Goal: Task Accomplishment & Management: Use online tool/utility

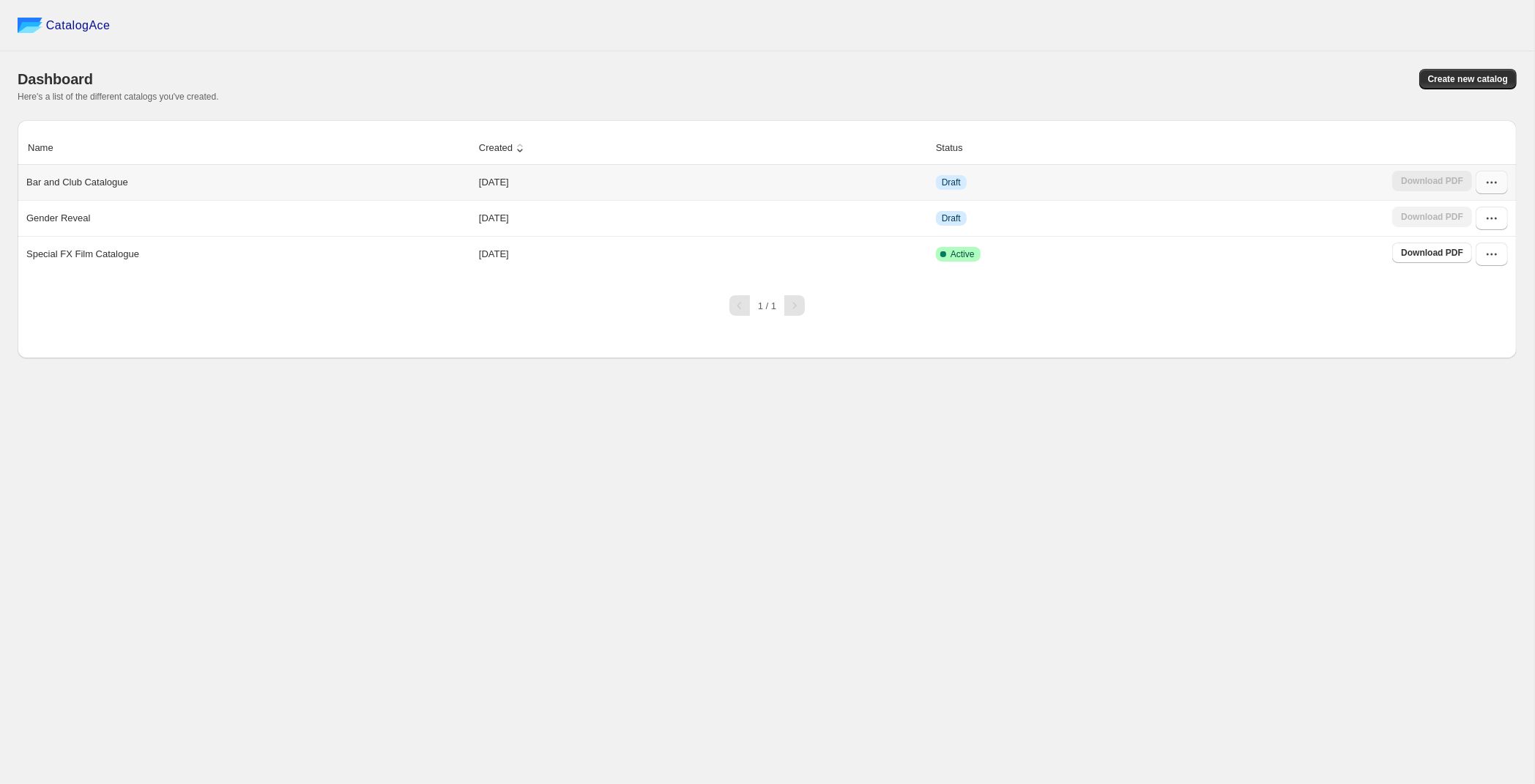
click at [1502, 176] on button "button" at bounding box center [1492, 182] width 32 height 23
click at [1468, 308] on span "Edit" at bounding box center [1483, 315] width 75 height 14
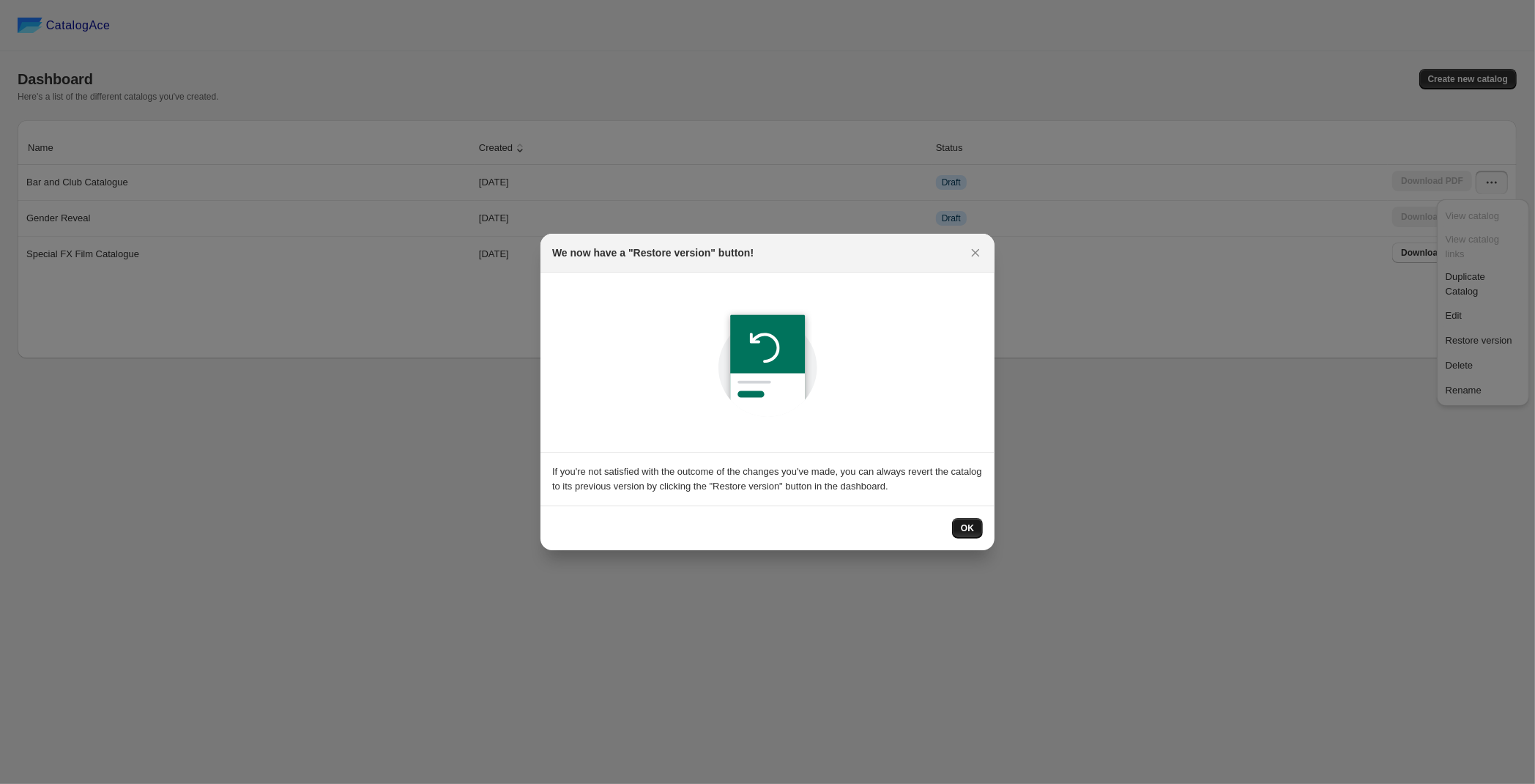
click at [963, 527] on span "OK" at bounding box center [967, 528] width 13 height 12
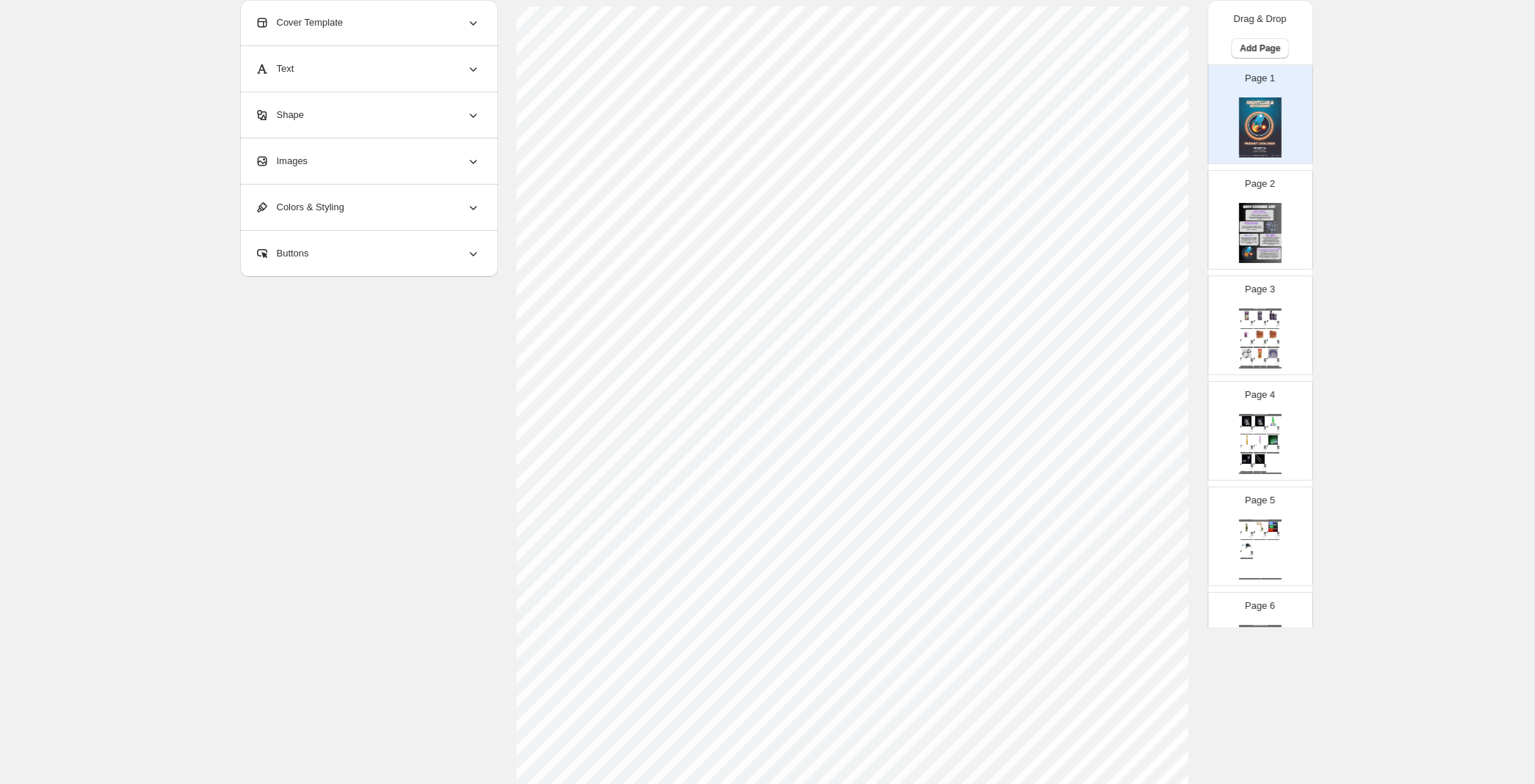
scroll to position [125, 0]
click at [1295, 224] on div "Page 2" at bounding box center [1255, 214] width 93 height 98
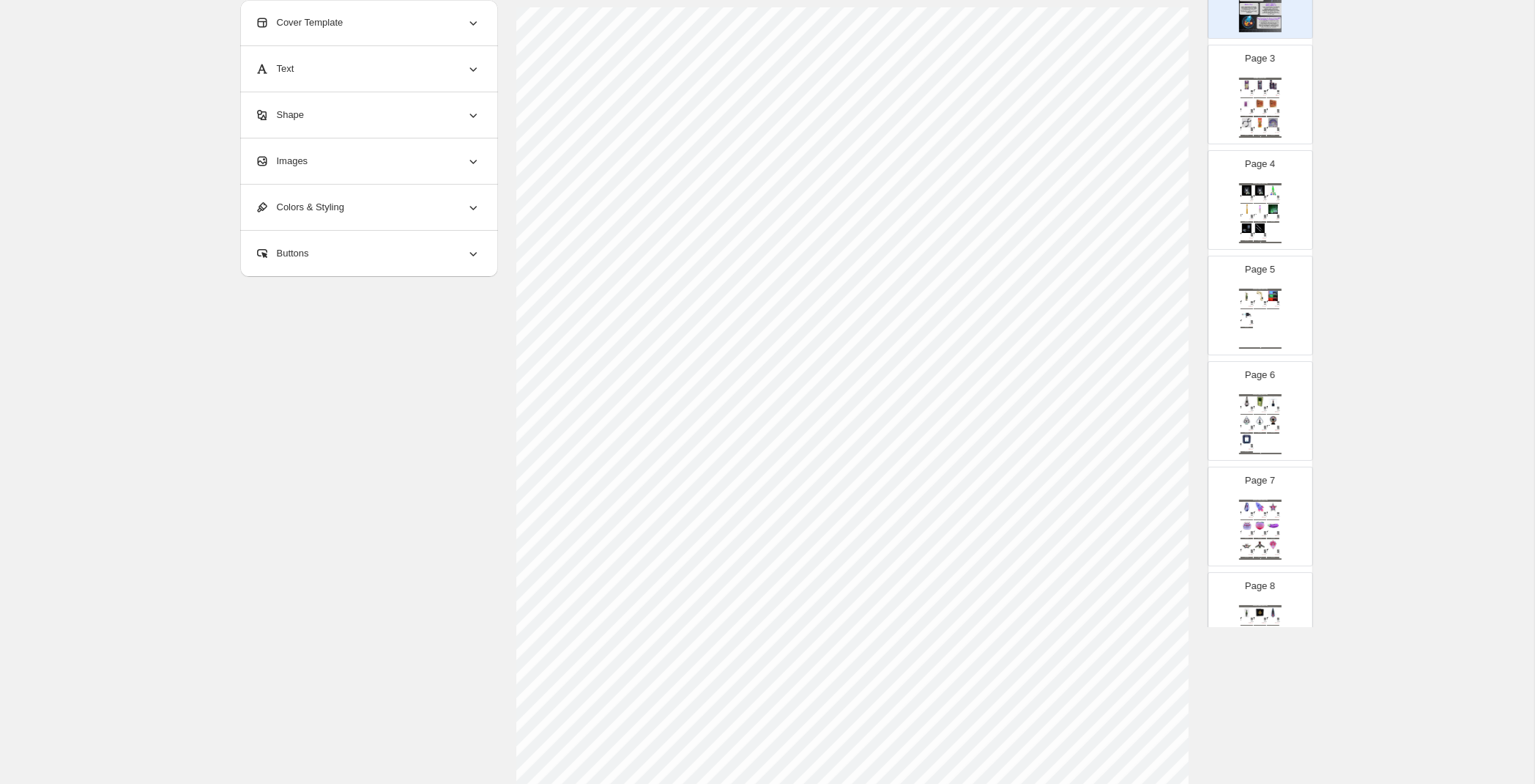
click at [1288, 294] on div "Page 5 Sneaker Collection Catalog Champagne Gun - Gold Hold up the crowd and le…" at bounding box center [1255, 299] width 93 height 98
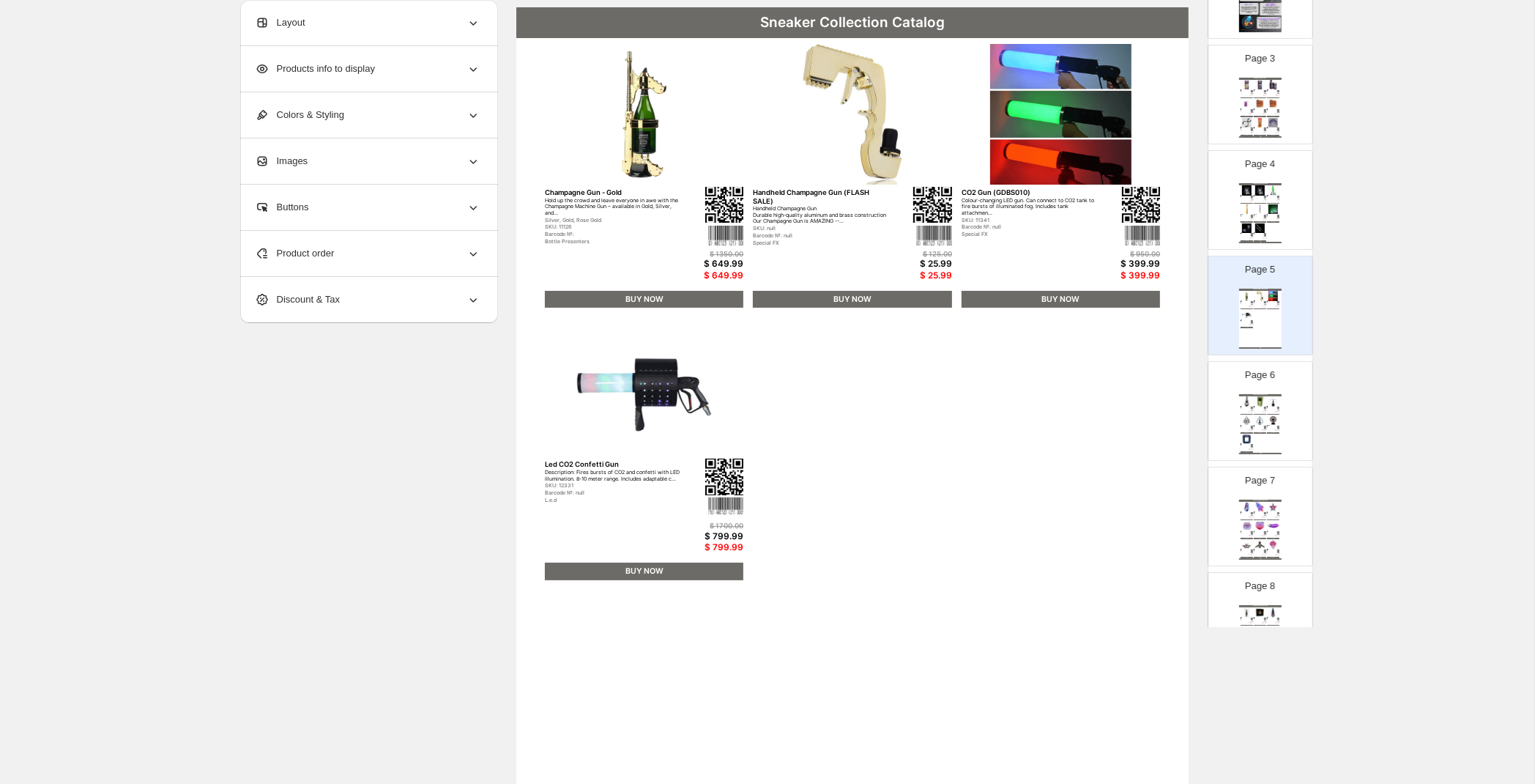
click at [1274, 388] on div "Page 6 Sneaker Collection Catalog LED Stand Presenter (GDBP9082) Elevate the am…" at bounding box center [1255, 404] width 93 height 98
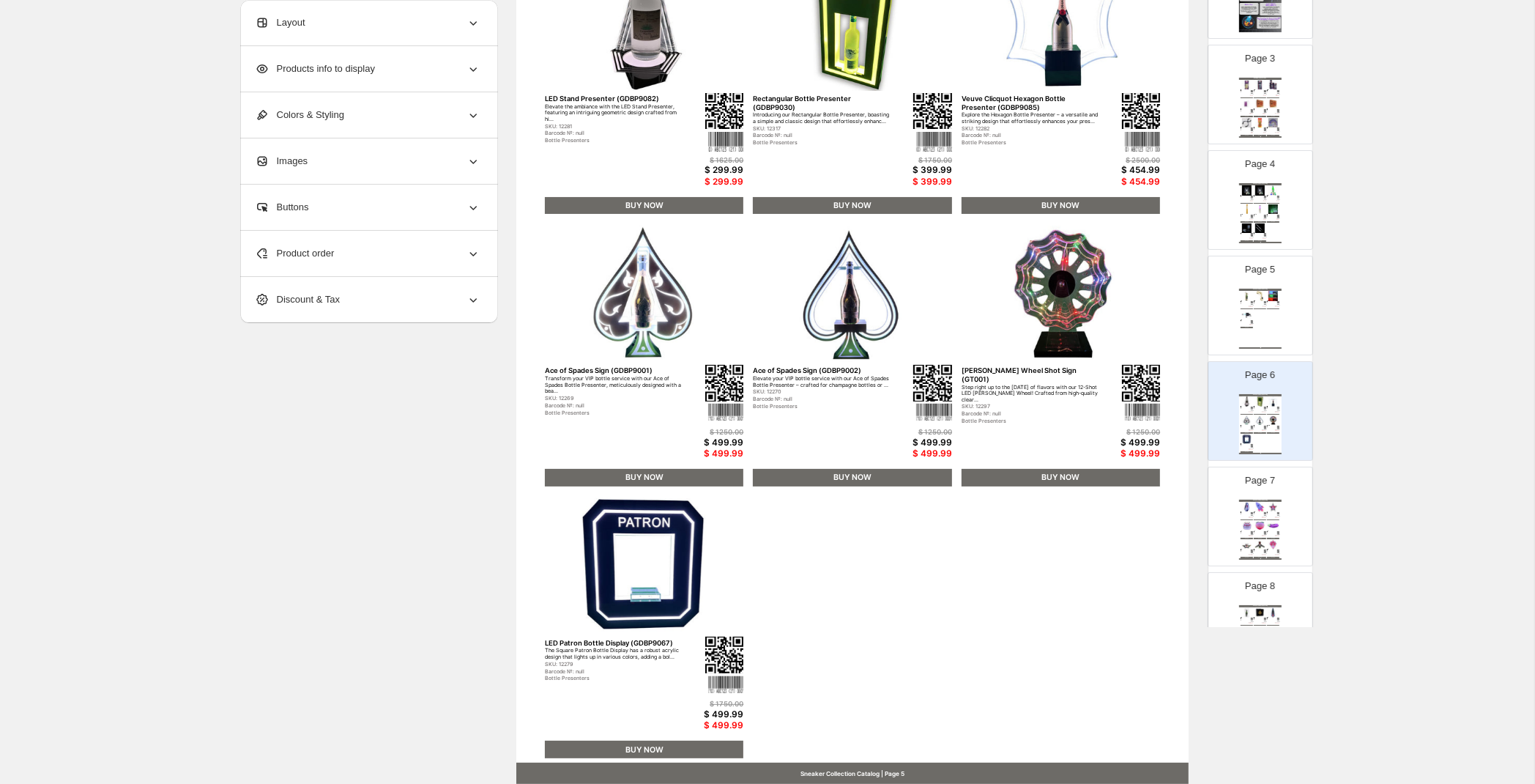
scroll to position [278, 0]
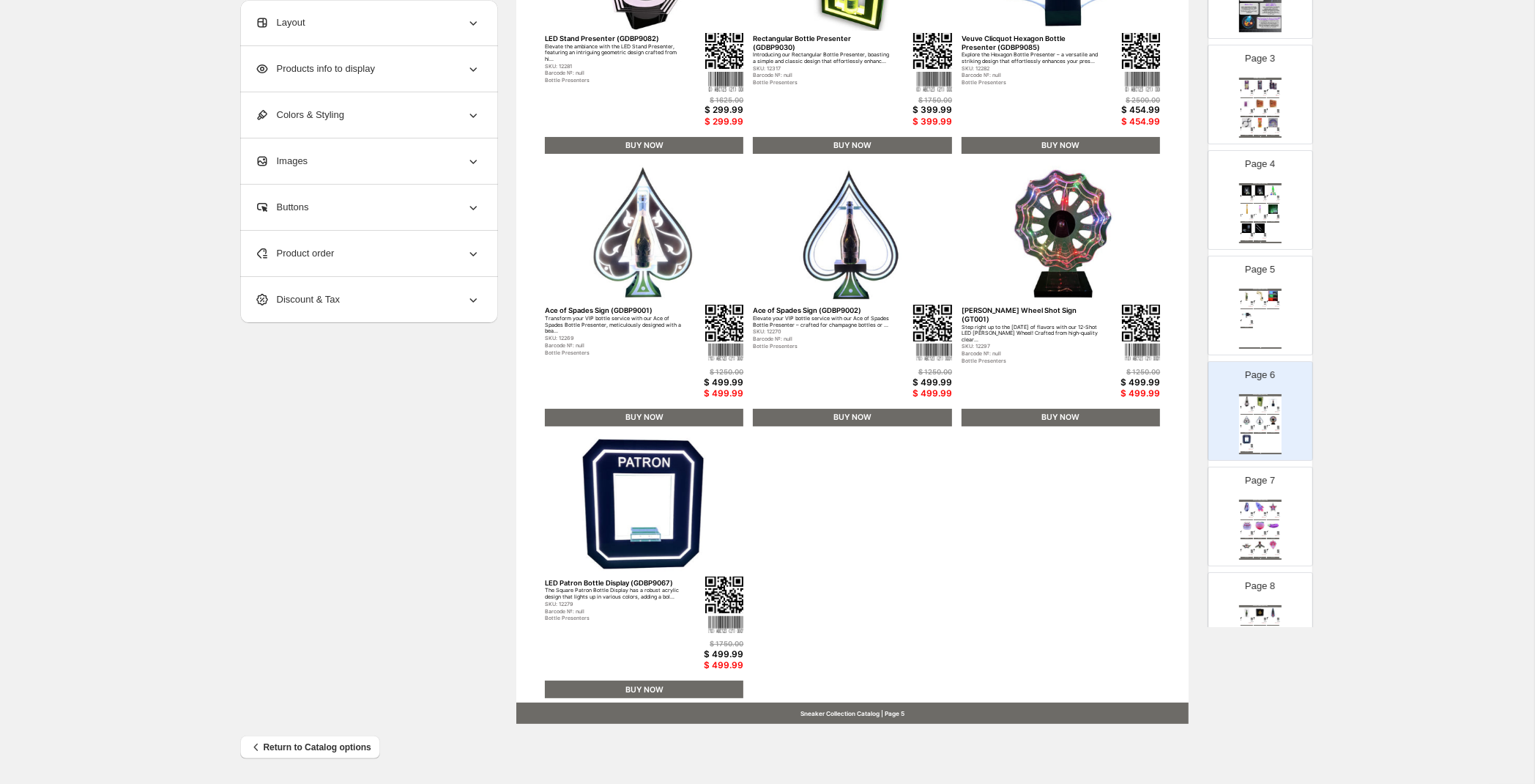
click at [1260, 524] on img at bounding box center [1260, 525] width 13 height 10
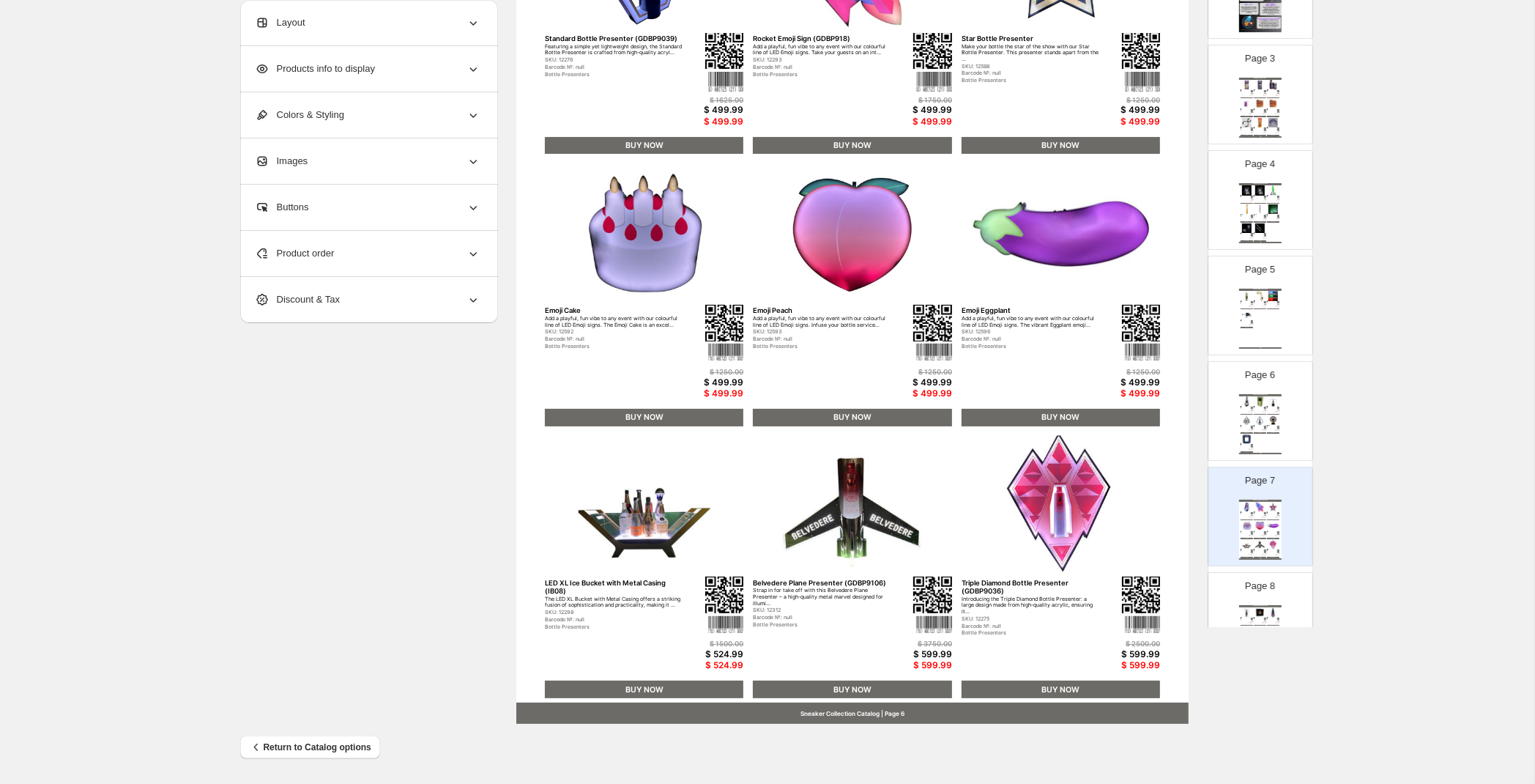
scroll to position [538, 0]
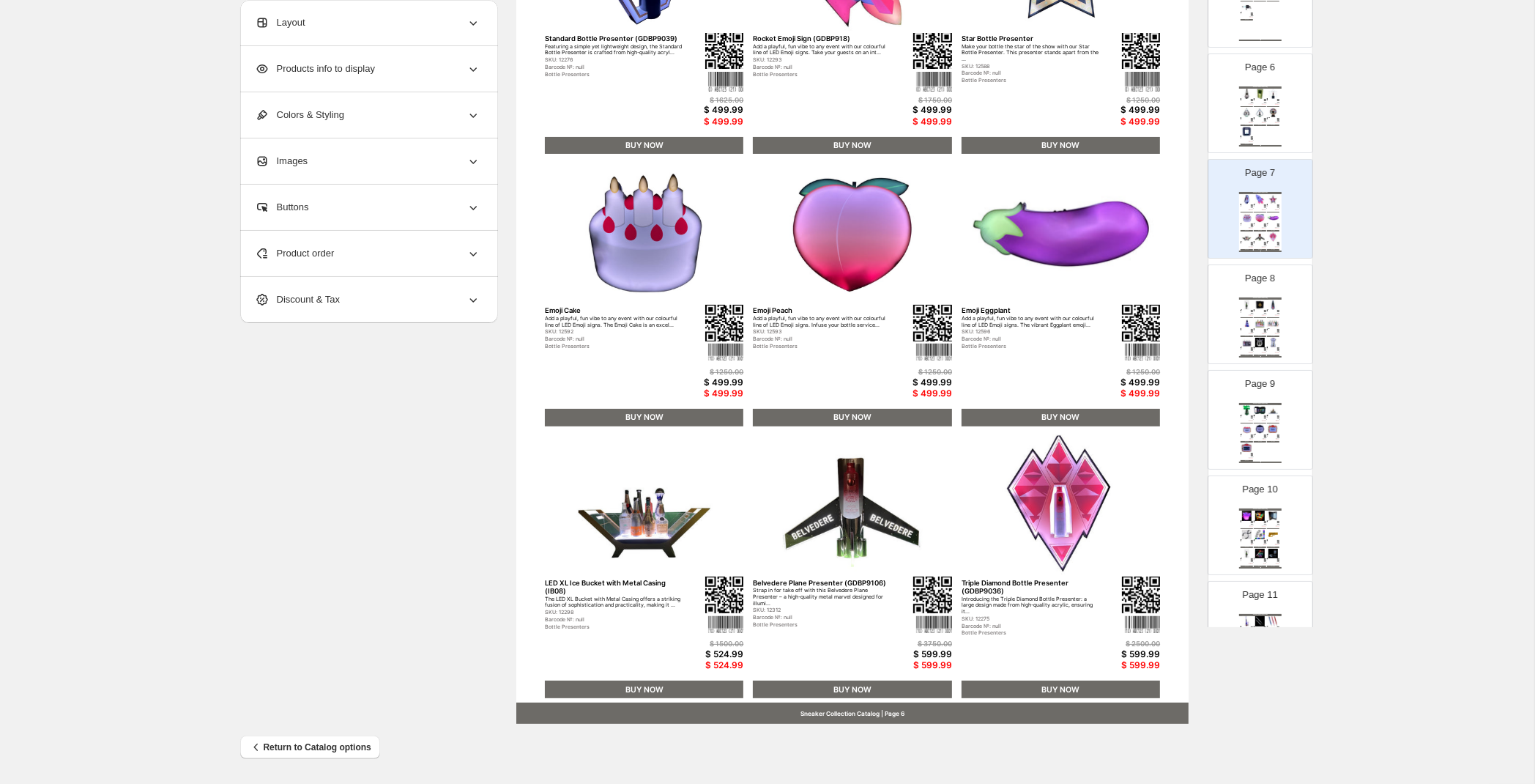
click at [1258, 293] on div "Page 8 Sneaker Collection Catalog Champagne Gun - Silver Hold up the crowd and …" at bounding box center [1255, 308] width 93 height 98
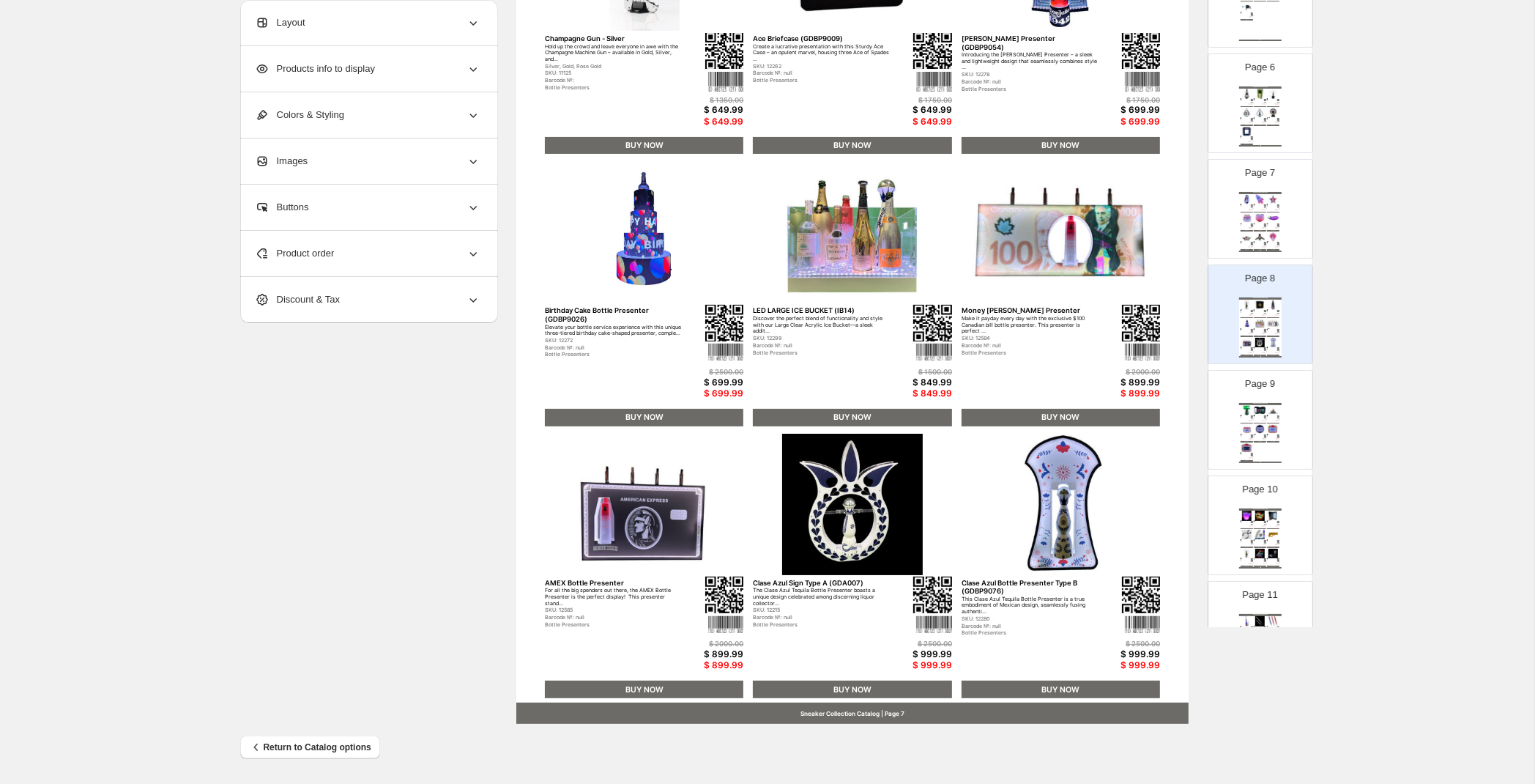
click at [1275, 451] on div "Sneaker Collection Catalog Large Don Julio 1942 Bottle Presenter (GDBP9053) Att…" at bounding box center [1260, 433] width 42 height 60
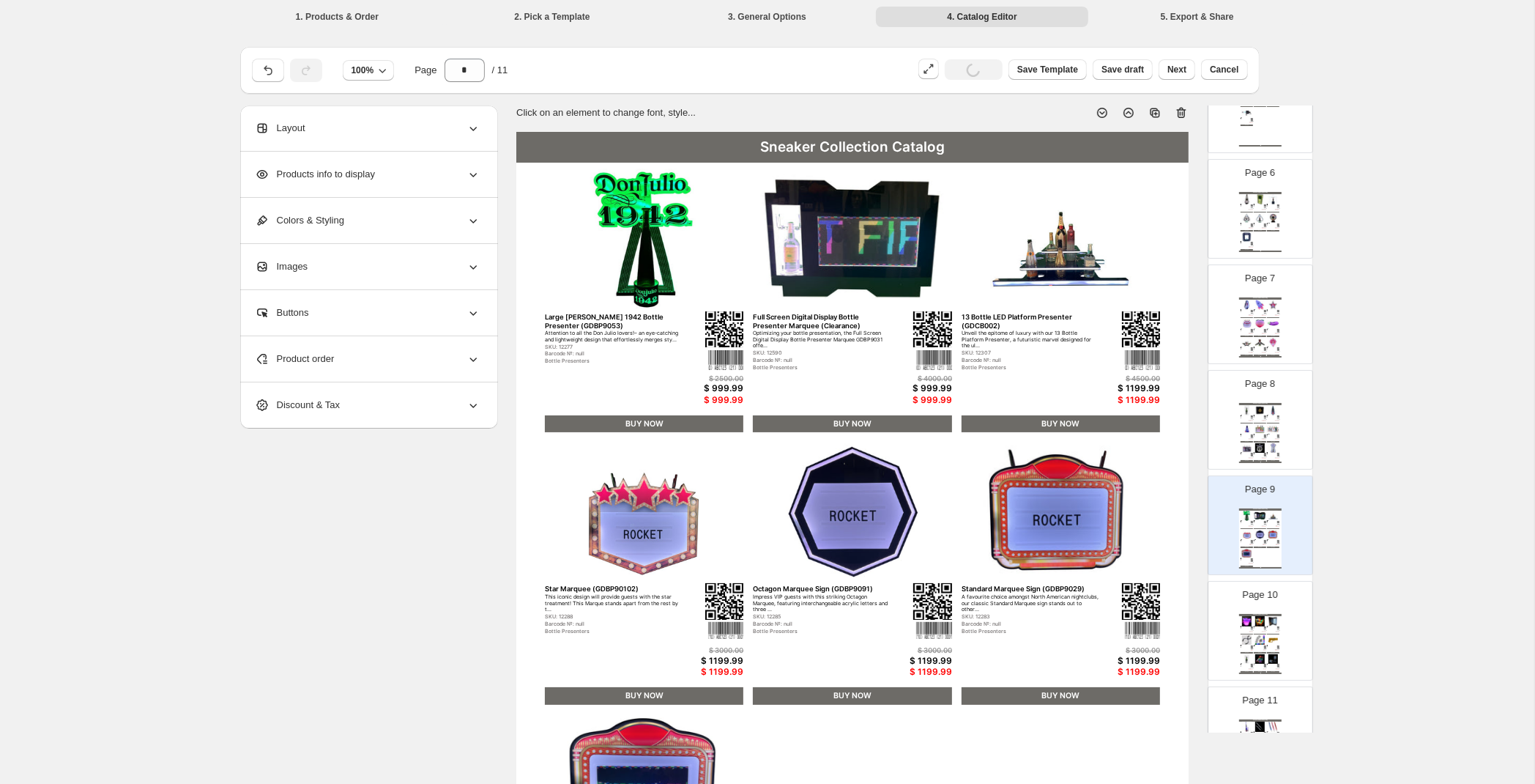
scroll to position [278, 0]
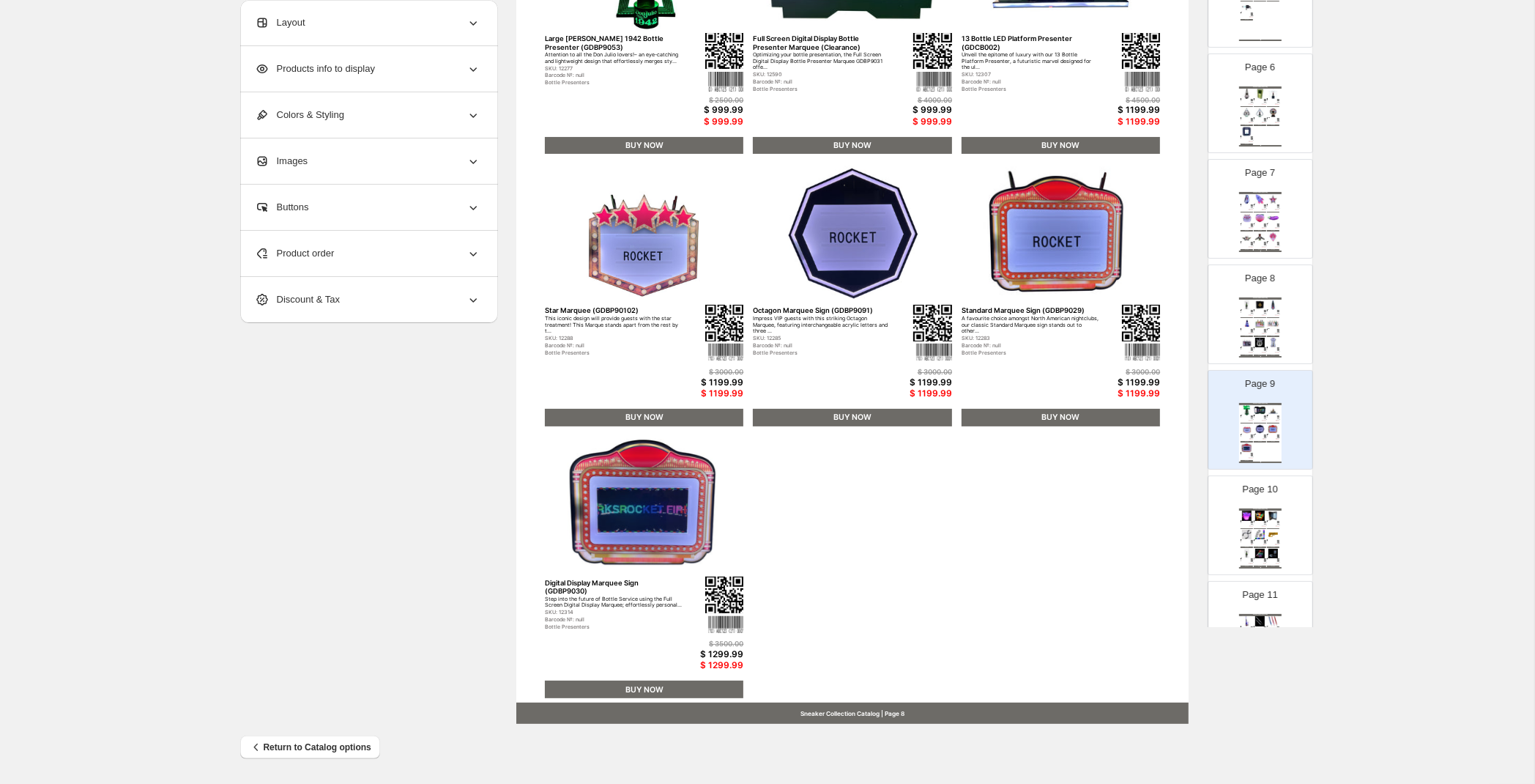
click at [1268, 542] on div "Introducing the Rocket X14 Spark Gun, a top-tier special effects product design…" at bounding box center [1272, 541] width 9 height 1
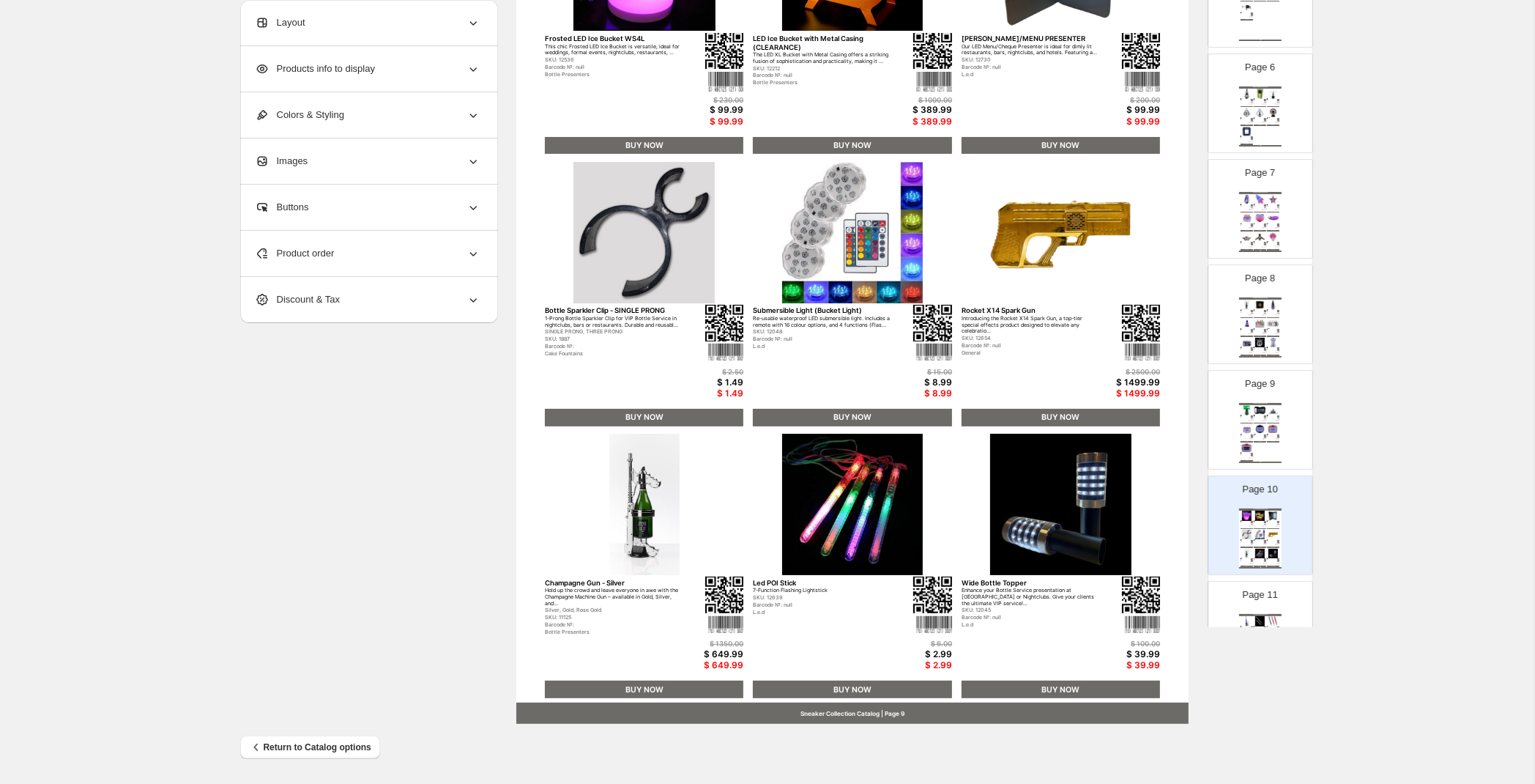
scroll to position [633, 0]
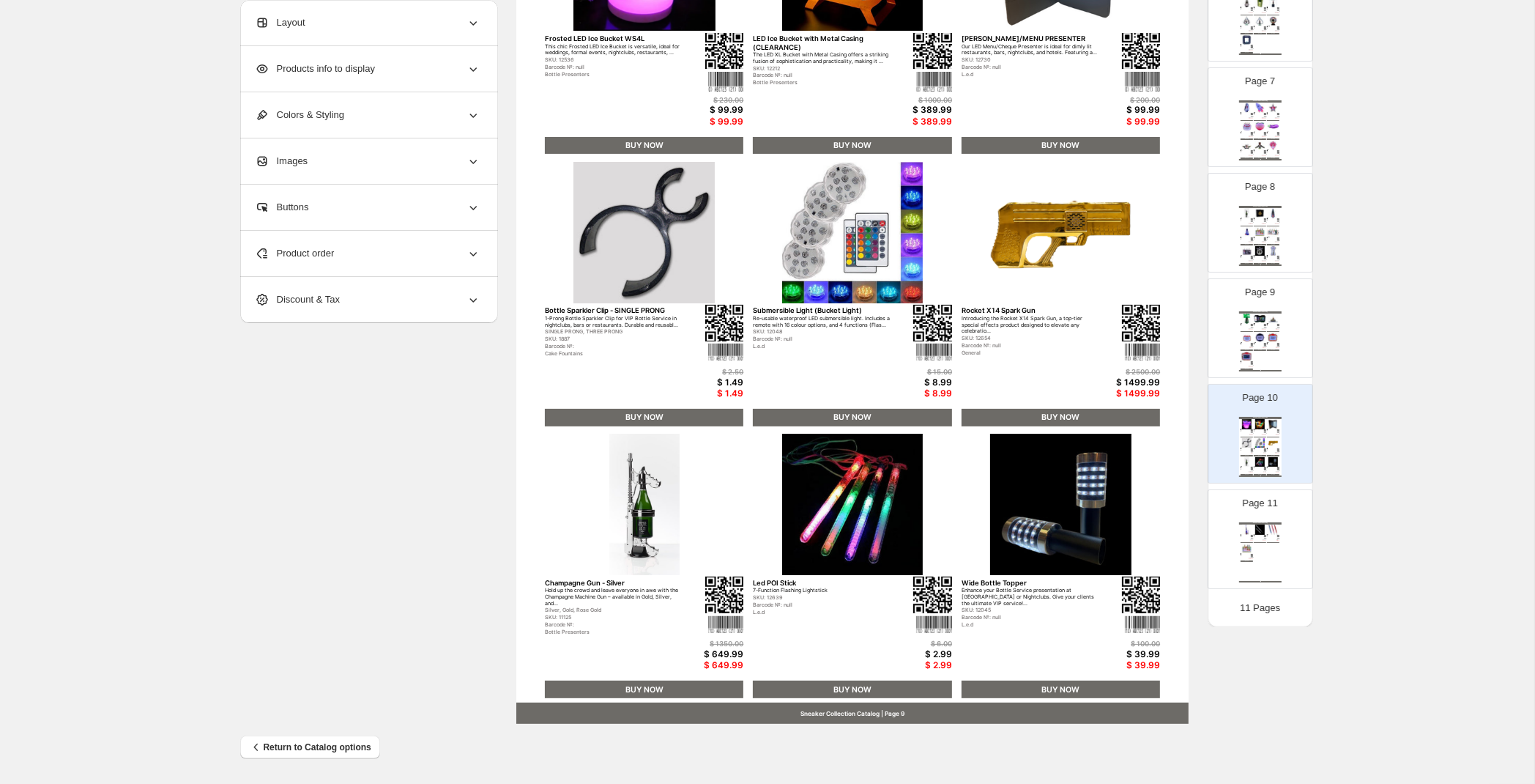
click at [1281, 542] on div "Sneaker Collection Catalog LED Tri-colour Bottle topper These multicolour (red,…" at bounding box center [1260, 552] width 42 height 60
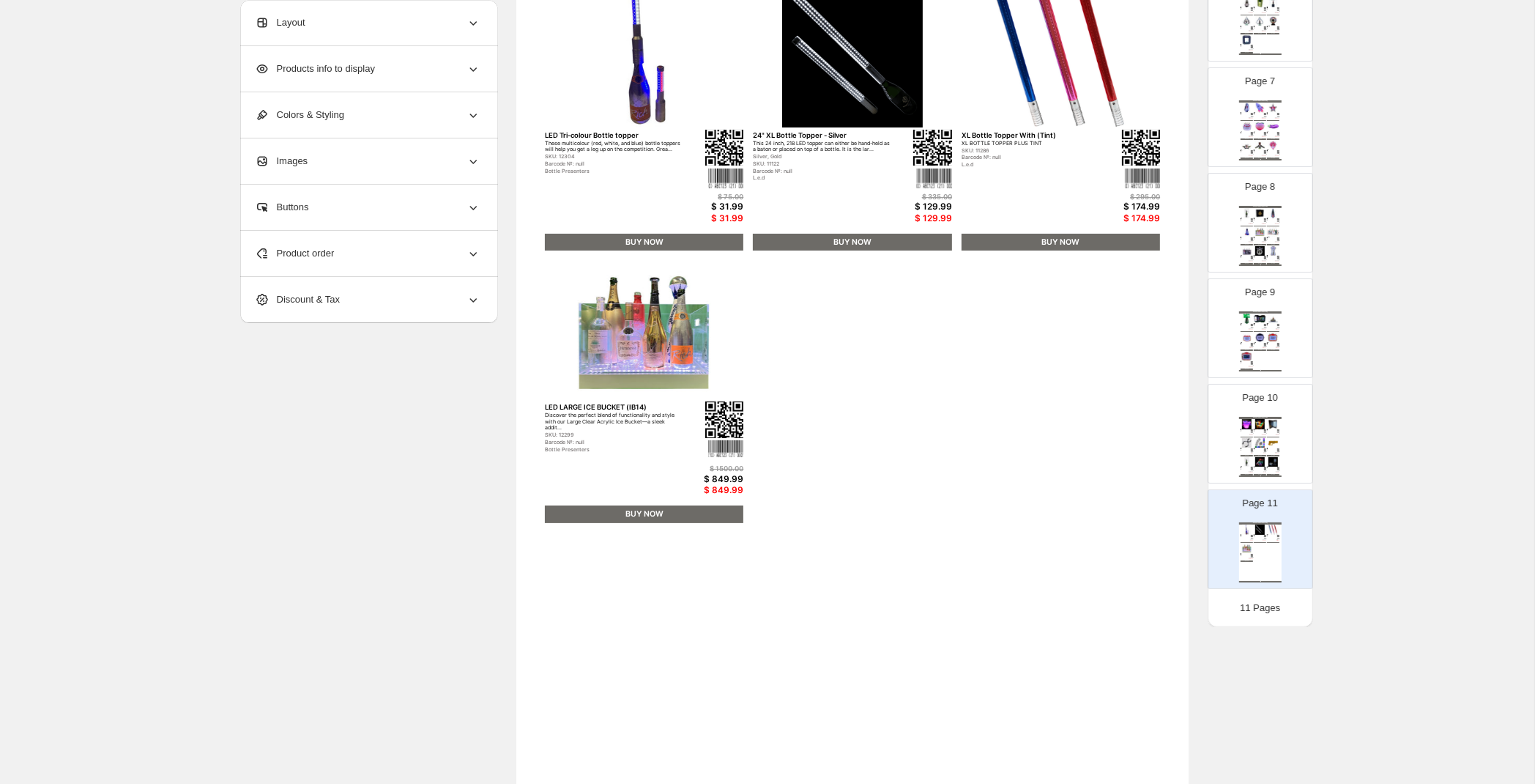
scroll to position [0, 0]
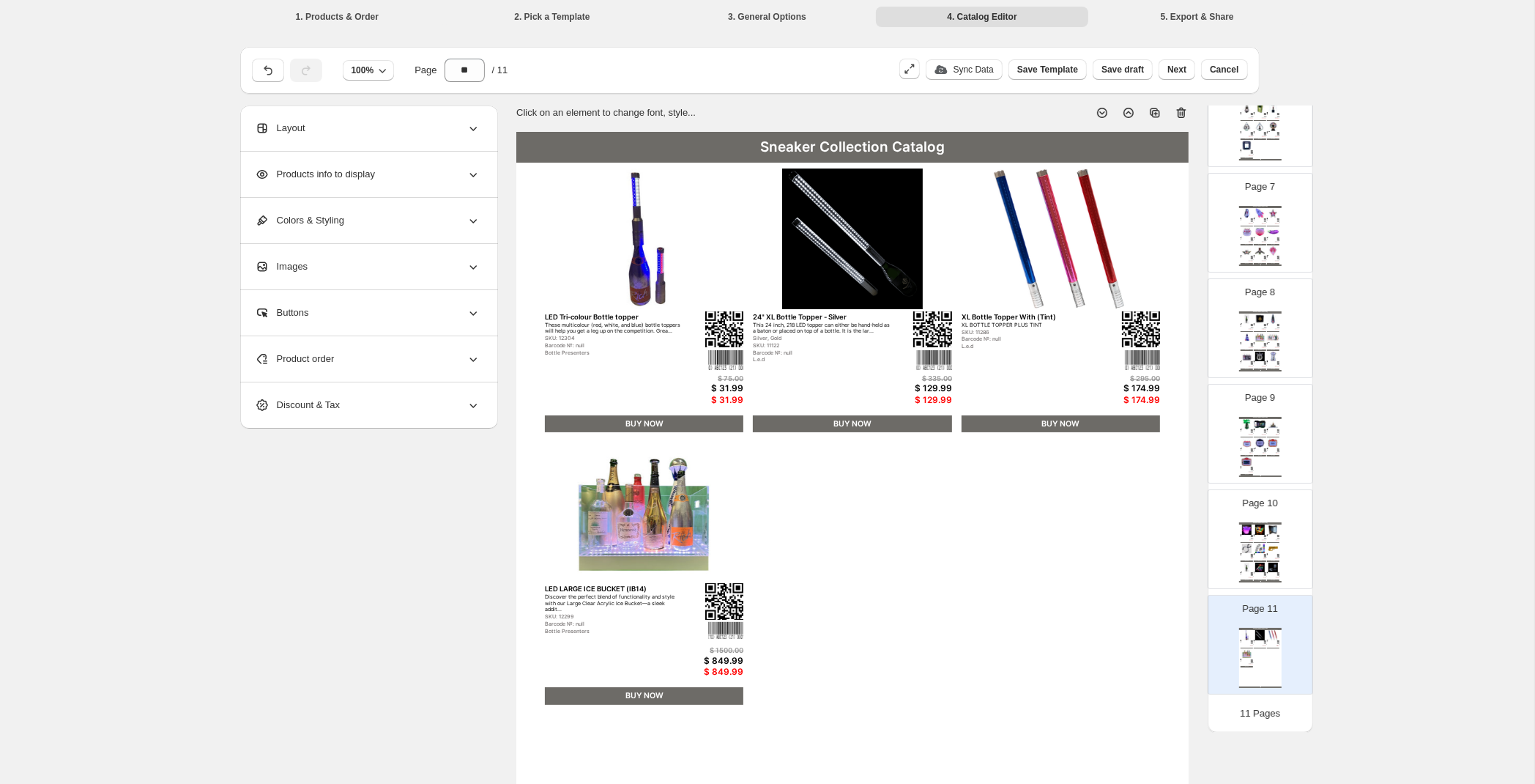
click at [365, 345] on div "Product order" at bounding box center [367, 358] width 225 height 46
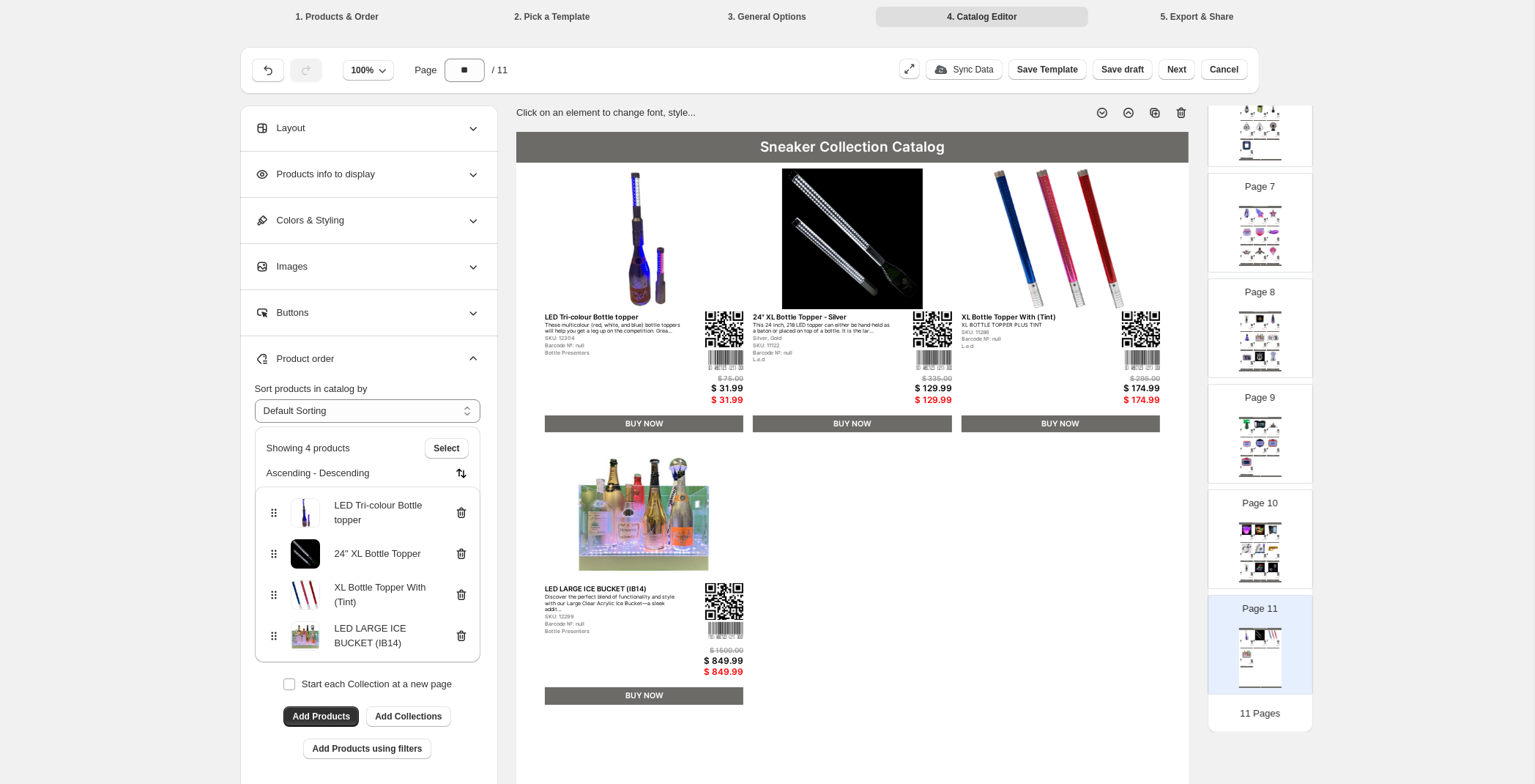
click at [1282, 542] on div "Page 10 Sneaker Collection Catalog Frosted LED Ice Bucket WS4L This chic Froste…" at bounding box center [1255, 533] width 93 height 98
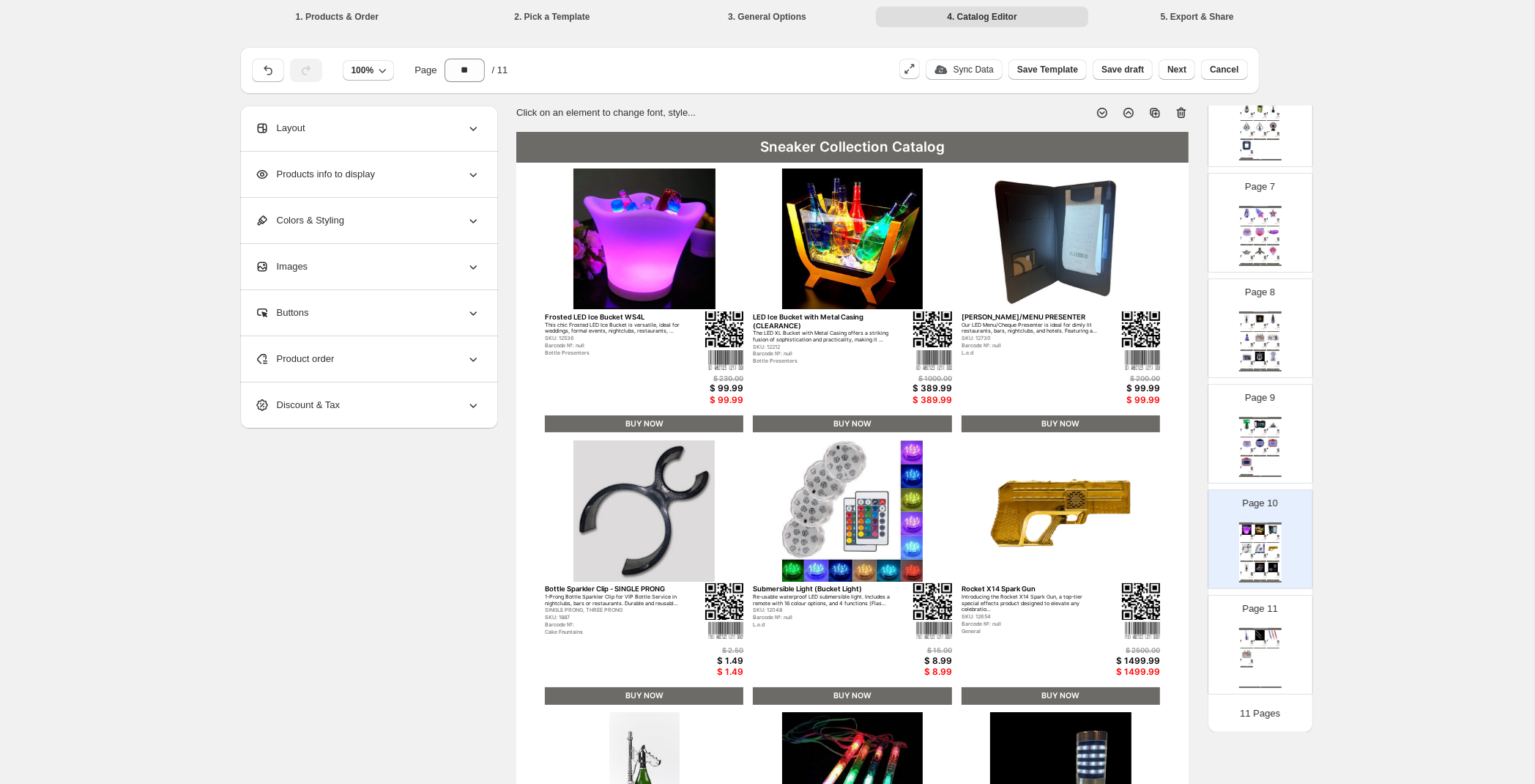
click at [1275, 450] on div "SKU: 12283" at bounding box center [1272, 449] width 9 height 1
type input "*"
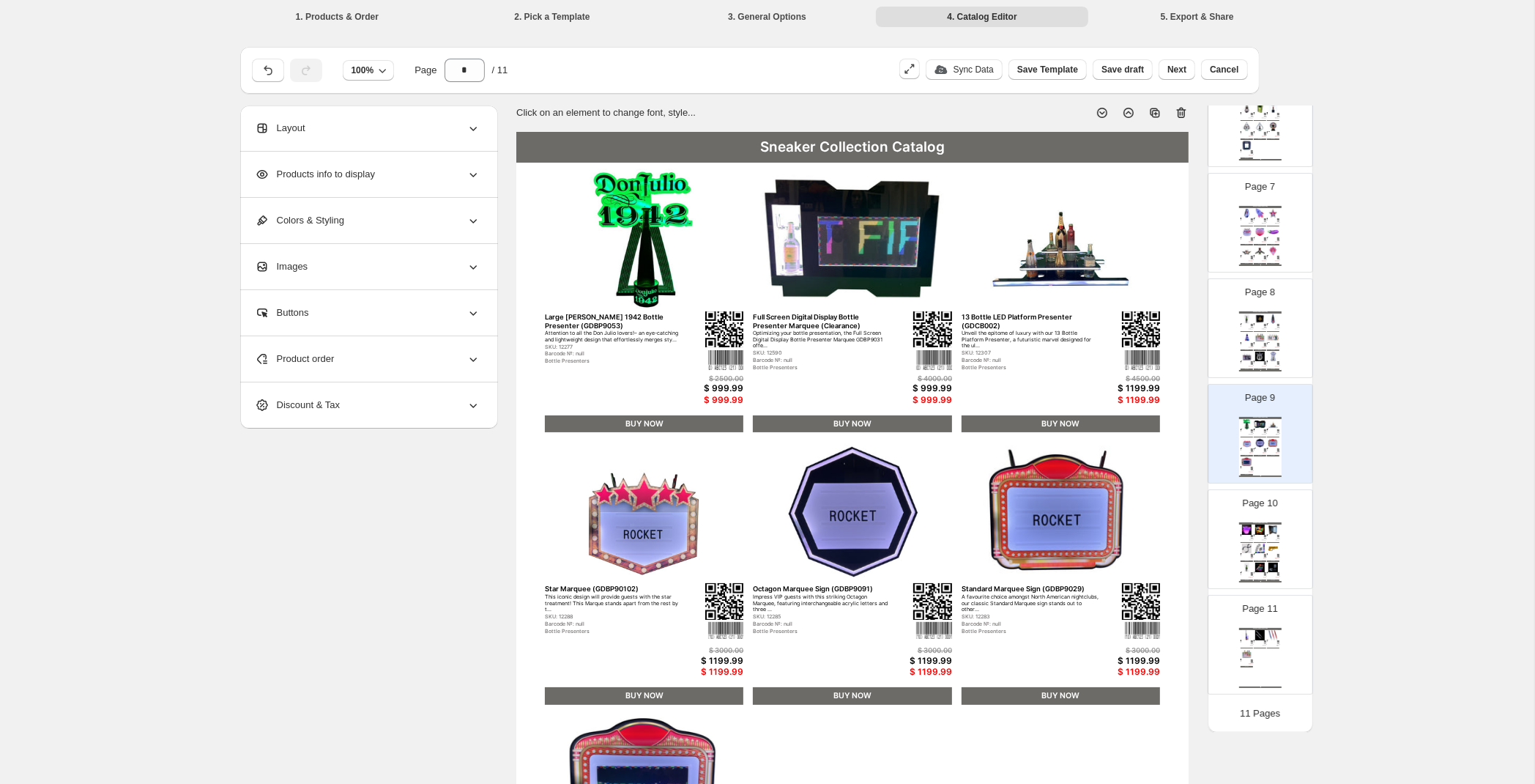
click at [419, 350] on div "Product order" at bounding box center [367, 358] width 225 height 46
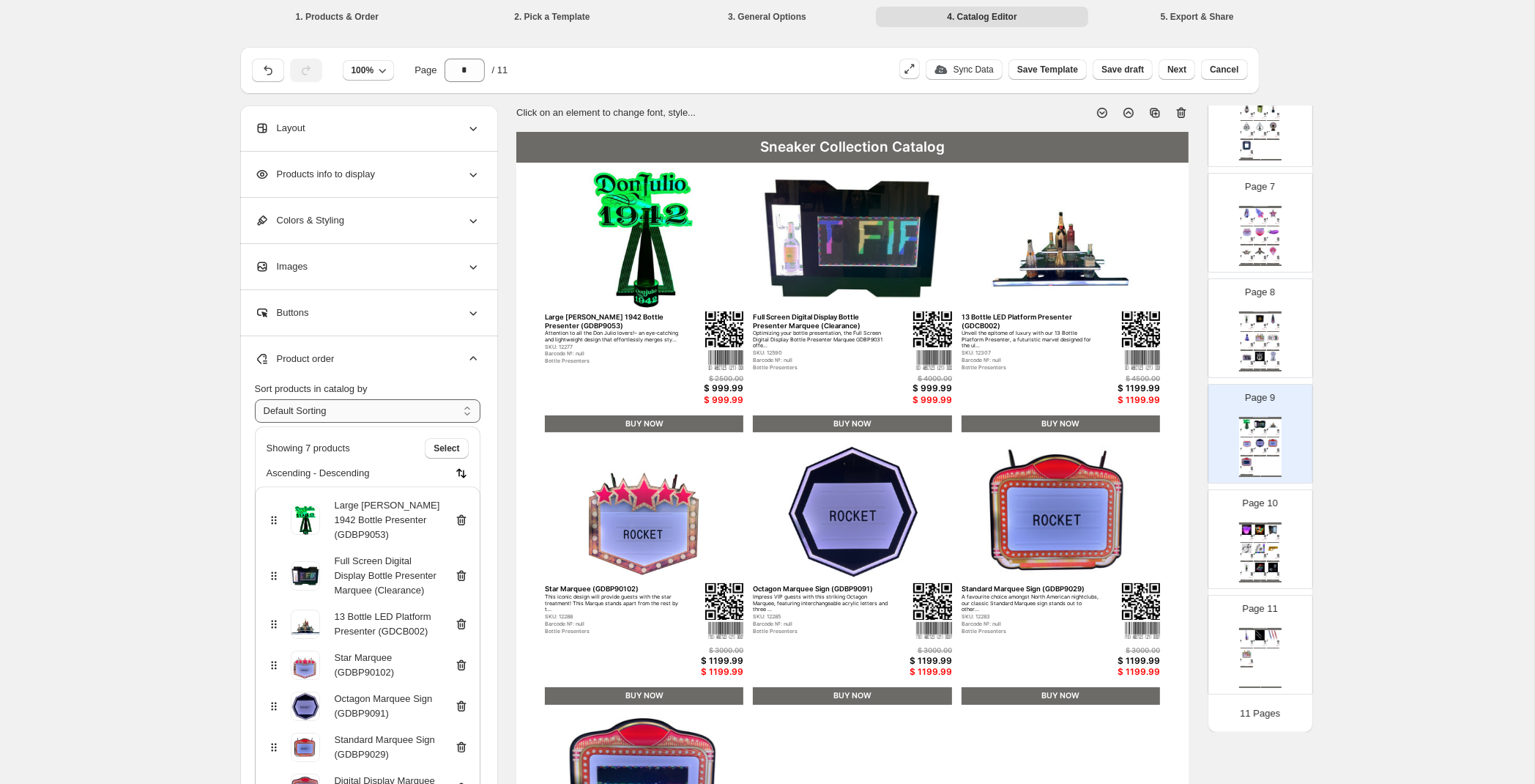
select select "****"
click option "****" at bounding box center [0, 0] width 0 height 0
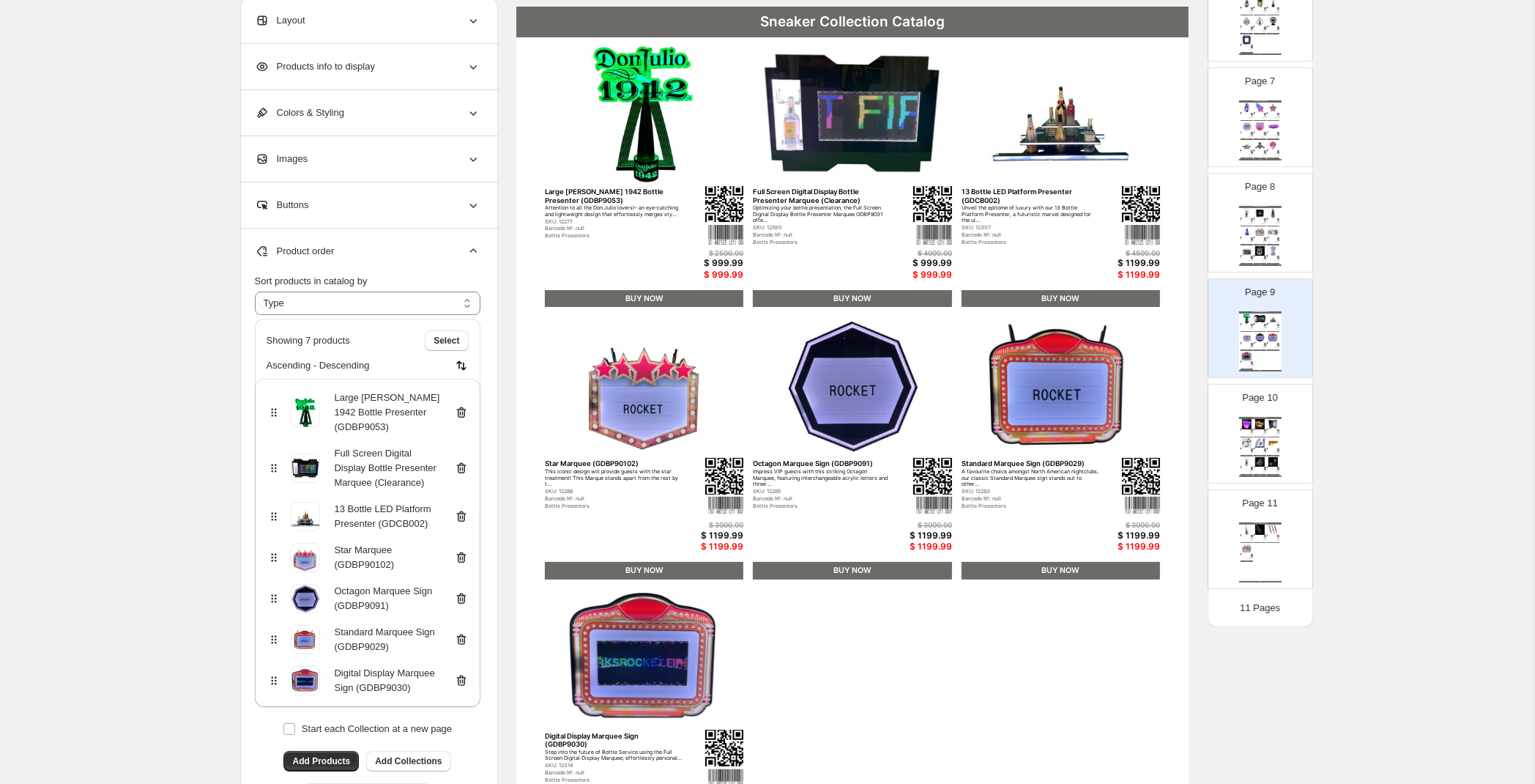
scroll to position [125, 0]
click at [1267, 544] on div "Sneaker Collection Catalog LED Tri-colour Bottle topper These multicolour (red,…" at bounding box center [1260, 552] width 42 height 60
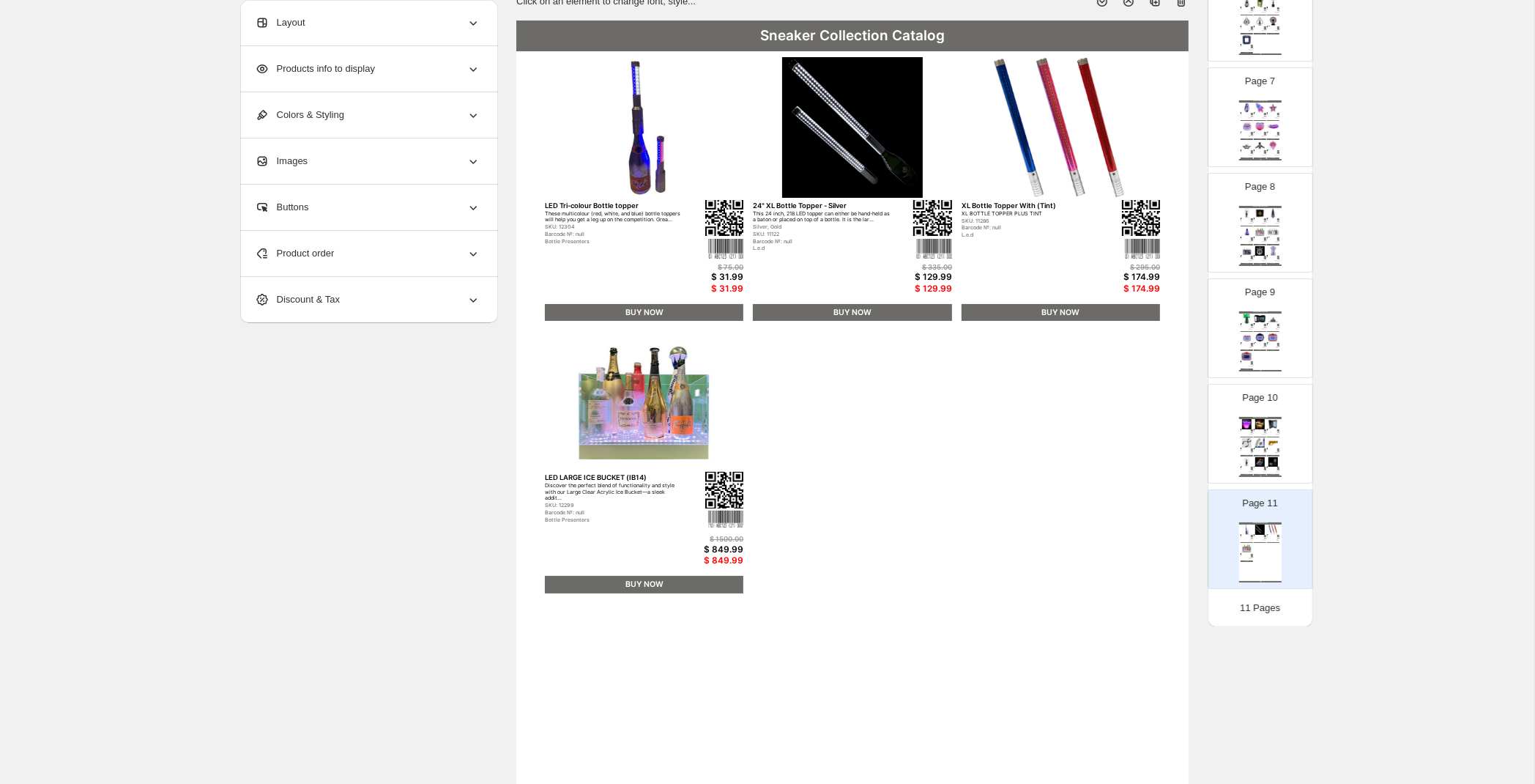
scroll to position [0, 0]
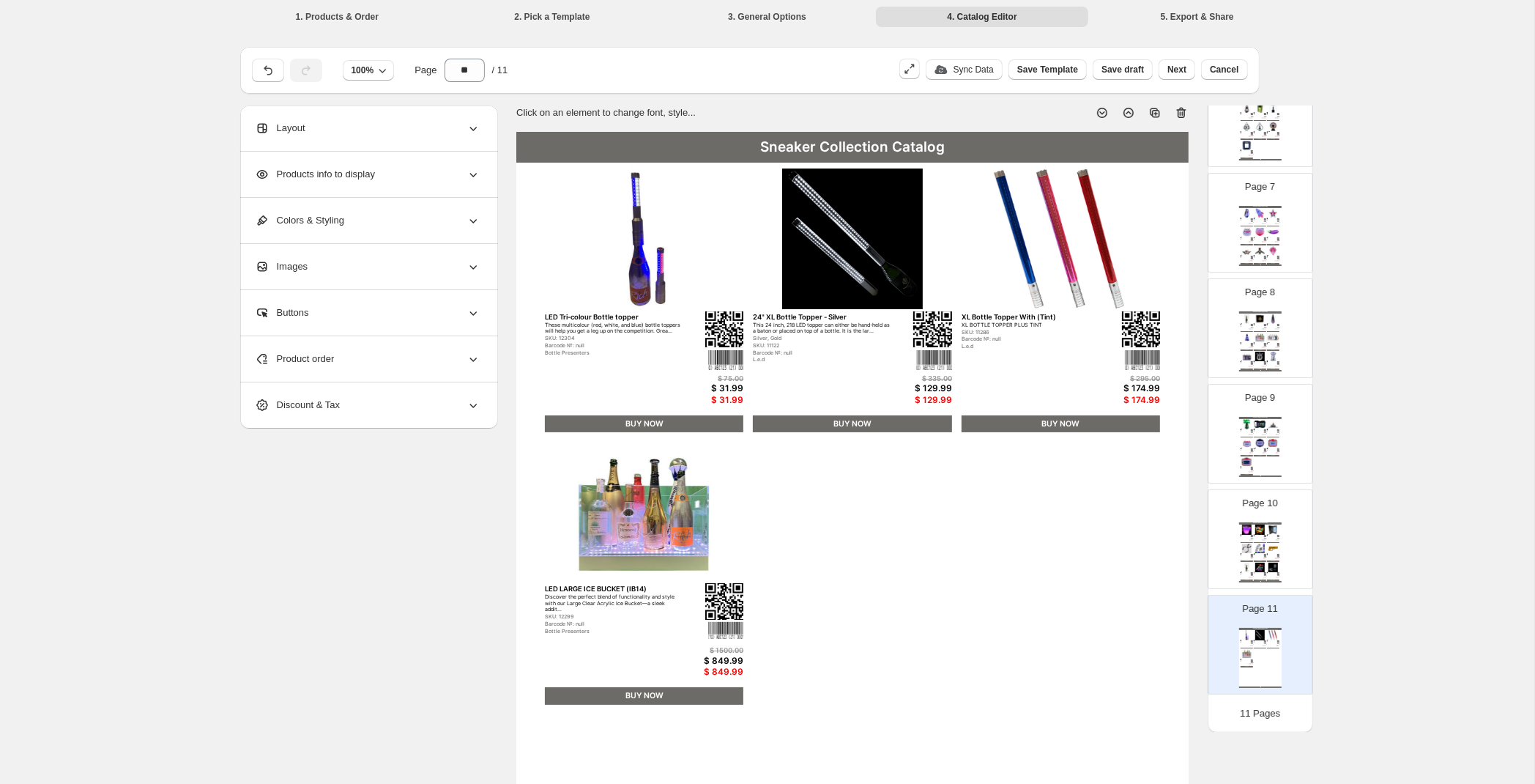
click at [1269, 532] on img at bounding box center [1274, 529] width 13 height 10
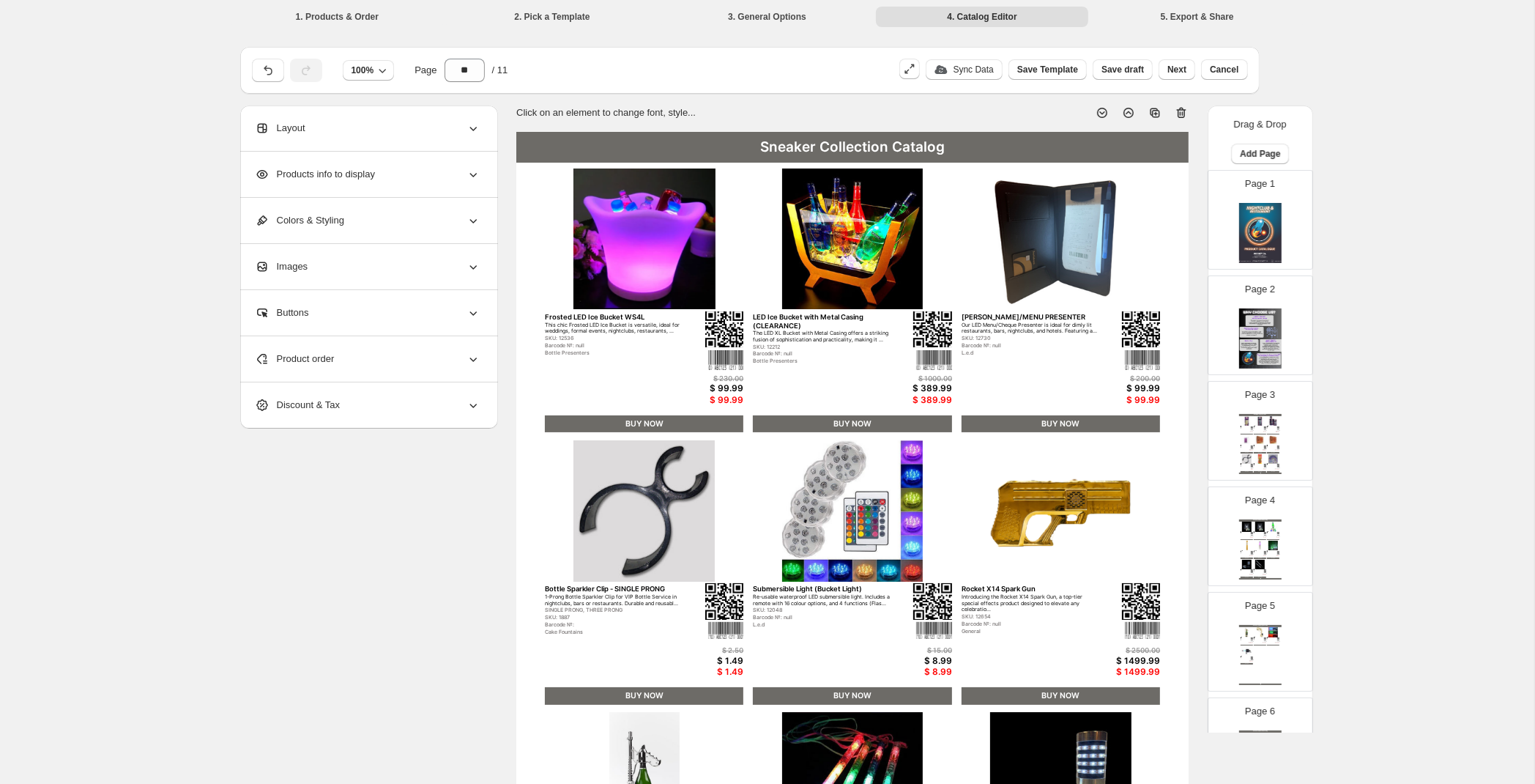
click at [1259, 462] on img at bounding box center [1260, 459] width 13 height 10
type input "*"
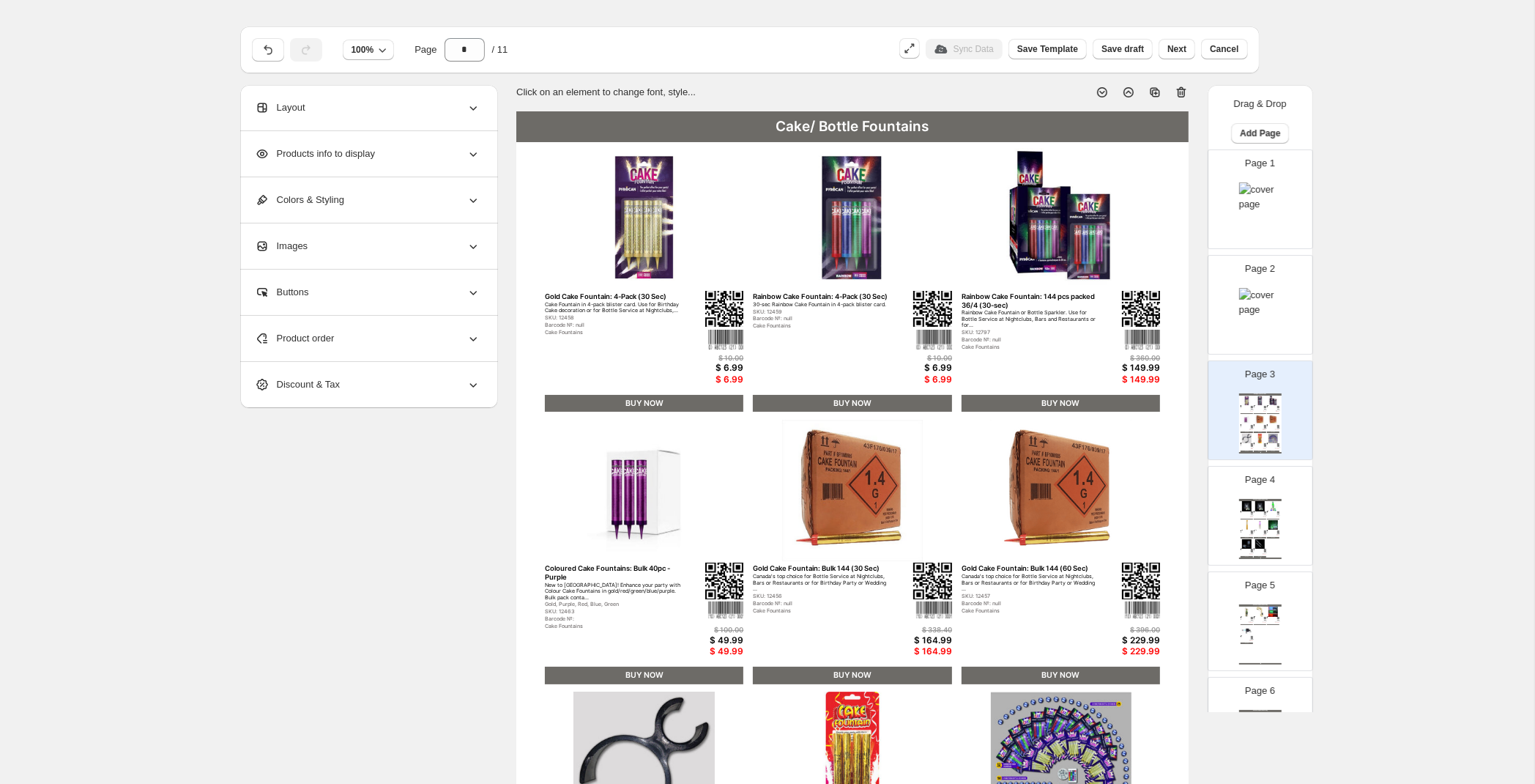
click at [117, 271] on div "**********" at bounding box center [767, 521] width 1535 height 1042
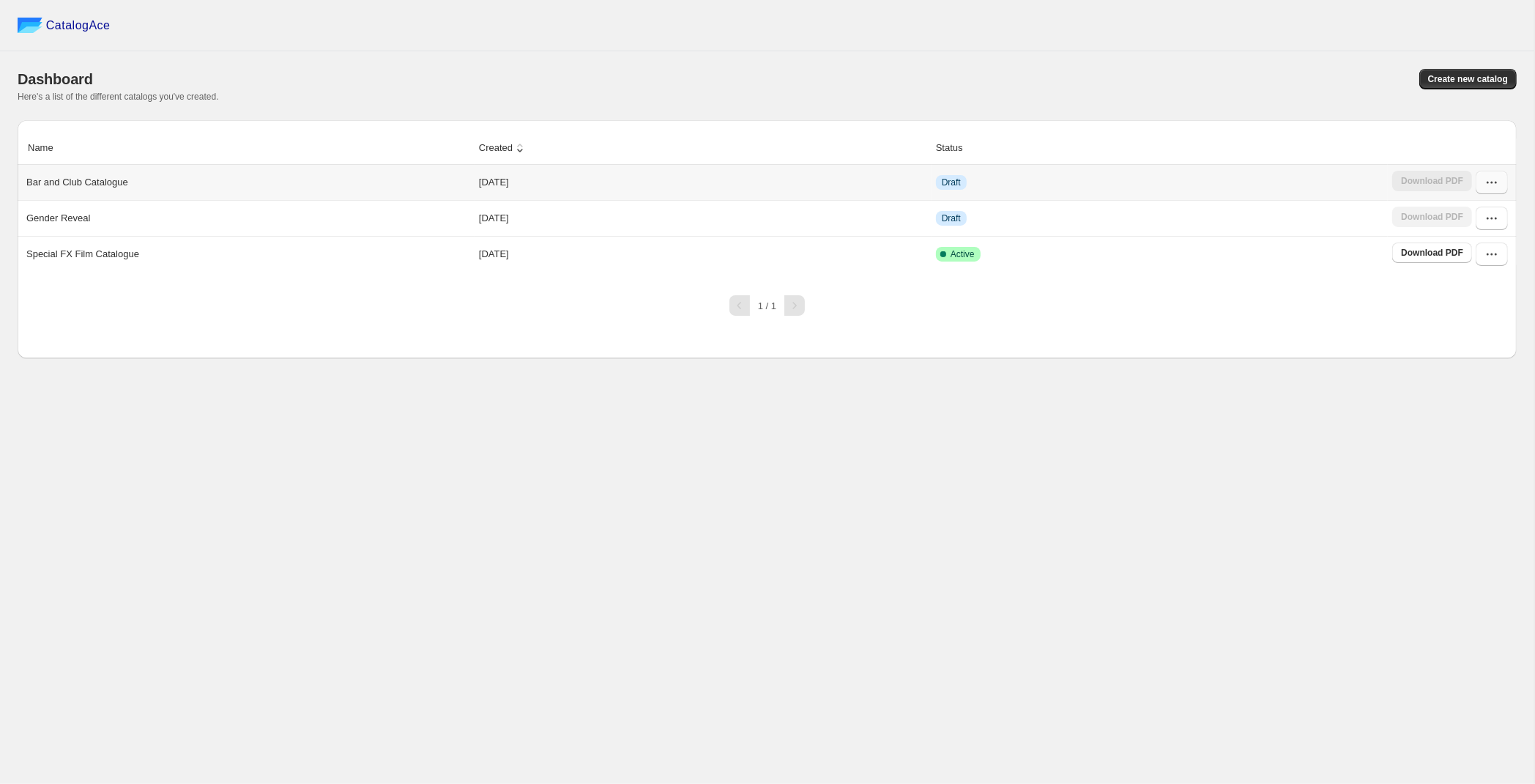
click at [1486, 182] on icon "button" at bounding box center [1492, 182] width 14 height 14
click at [1458, 310] on span "Edit" at bounding box center [1454, 315] width 16 height 11
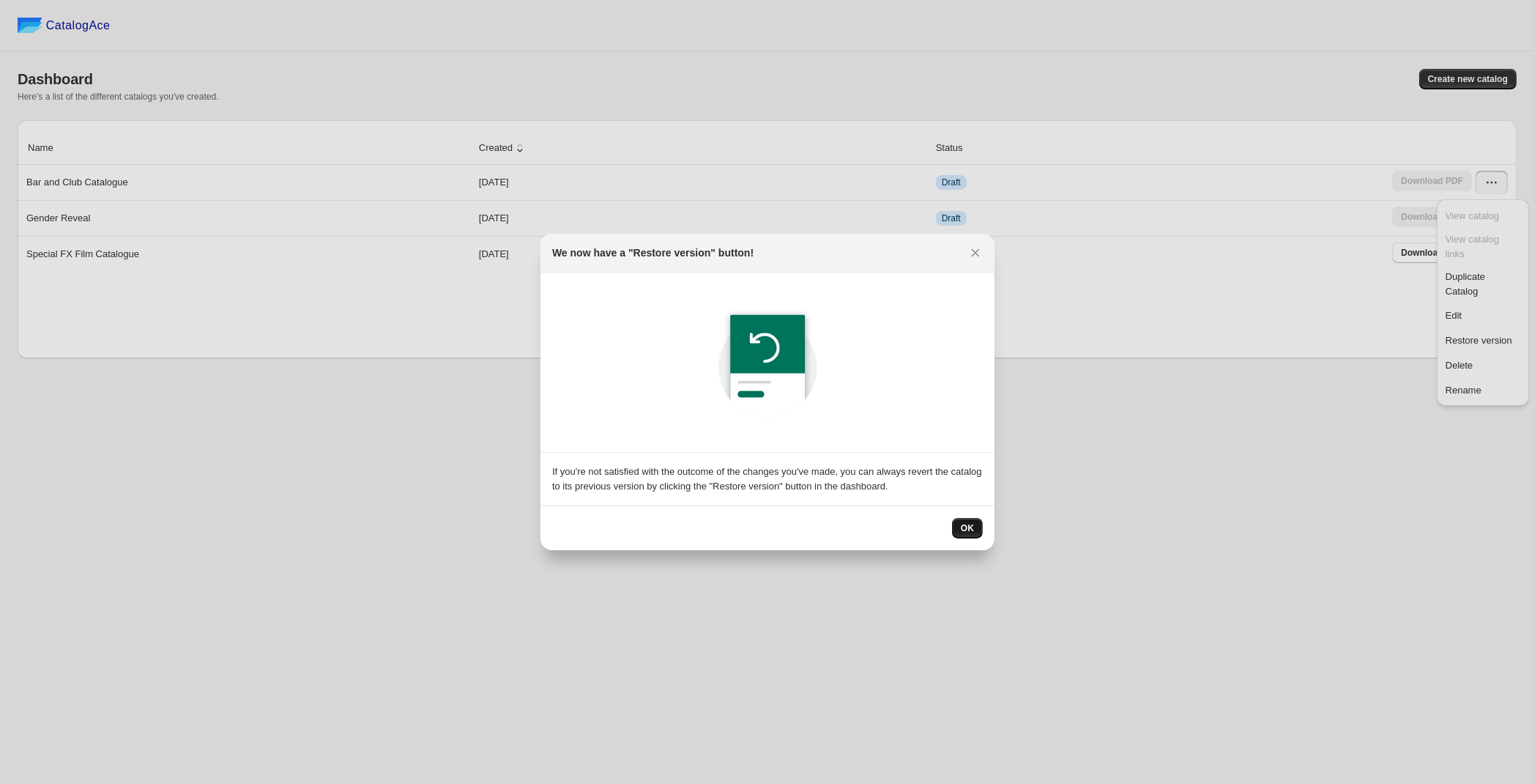
click at [959, 523] on button "OK" at bounding box center [967, 528] width 31 height 21
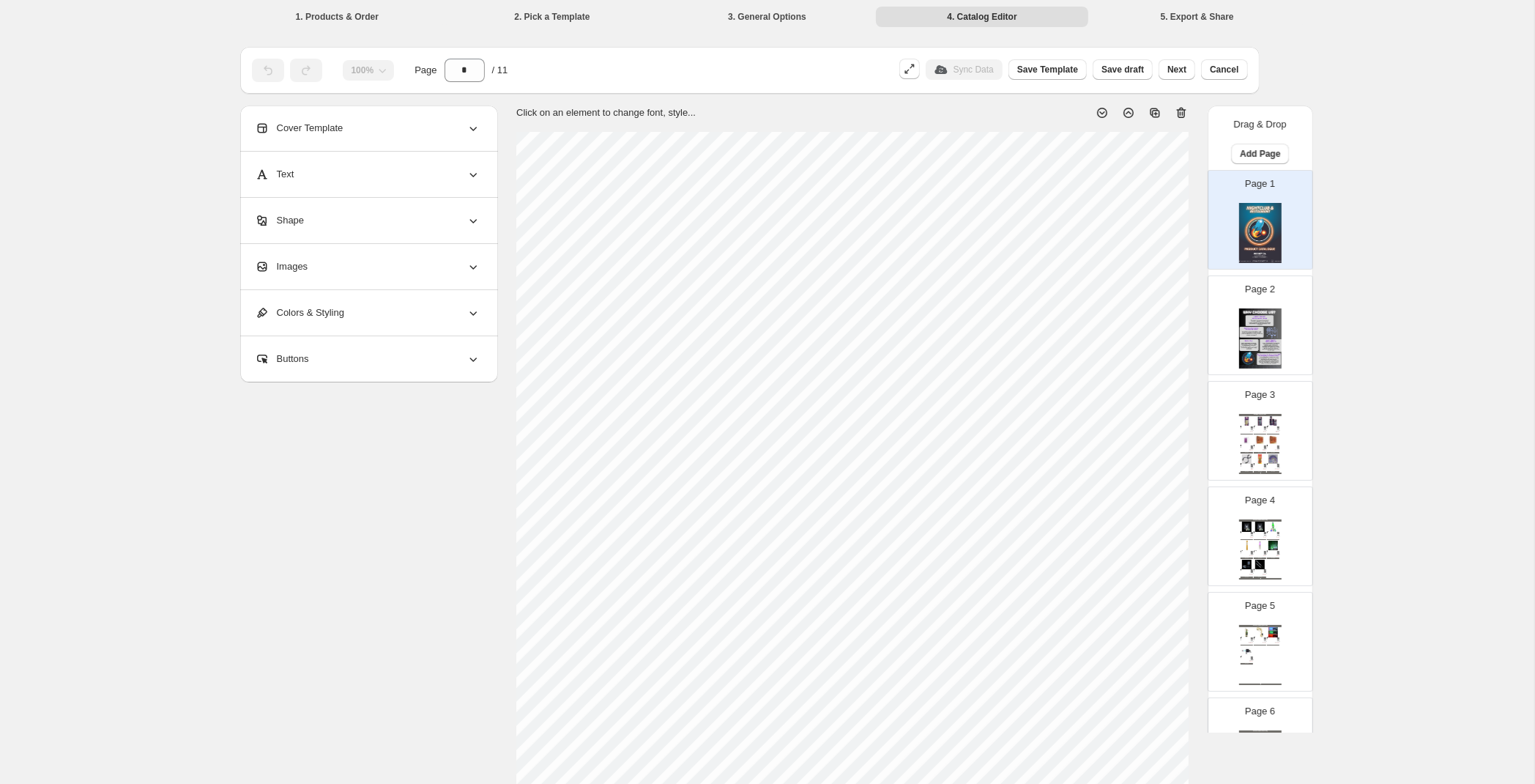
scroll to position [278, 0]
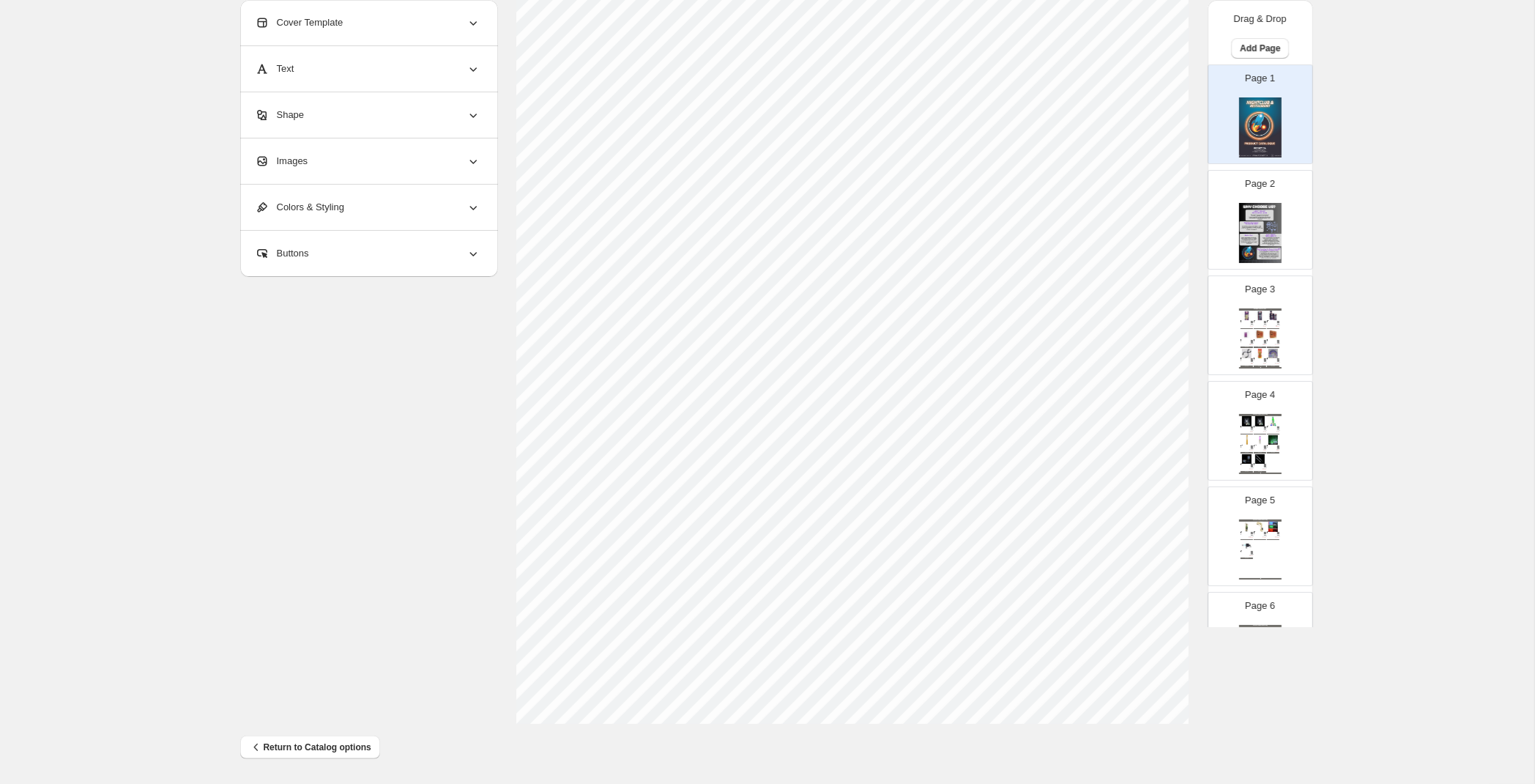
click at [1252, 228] on img at bounding box center [1260, 233] width 42 height 60
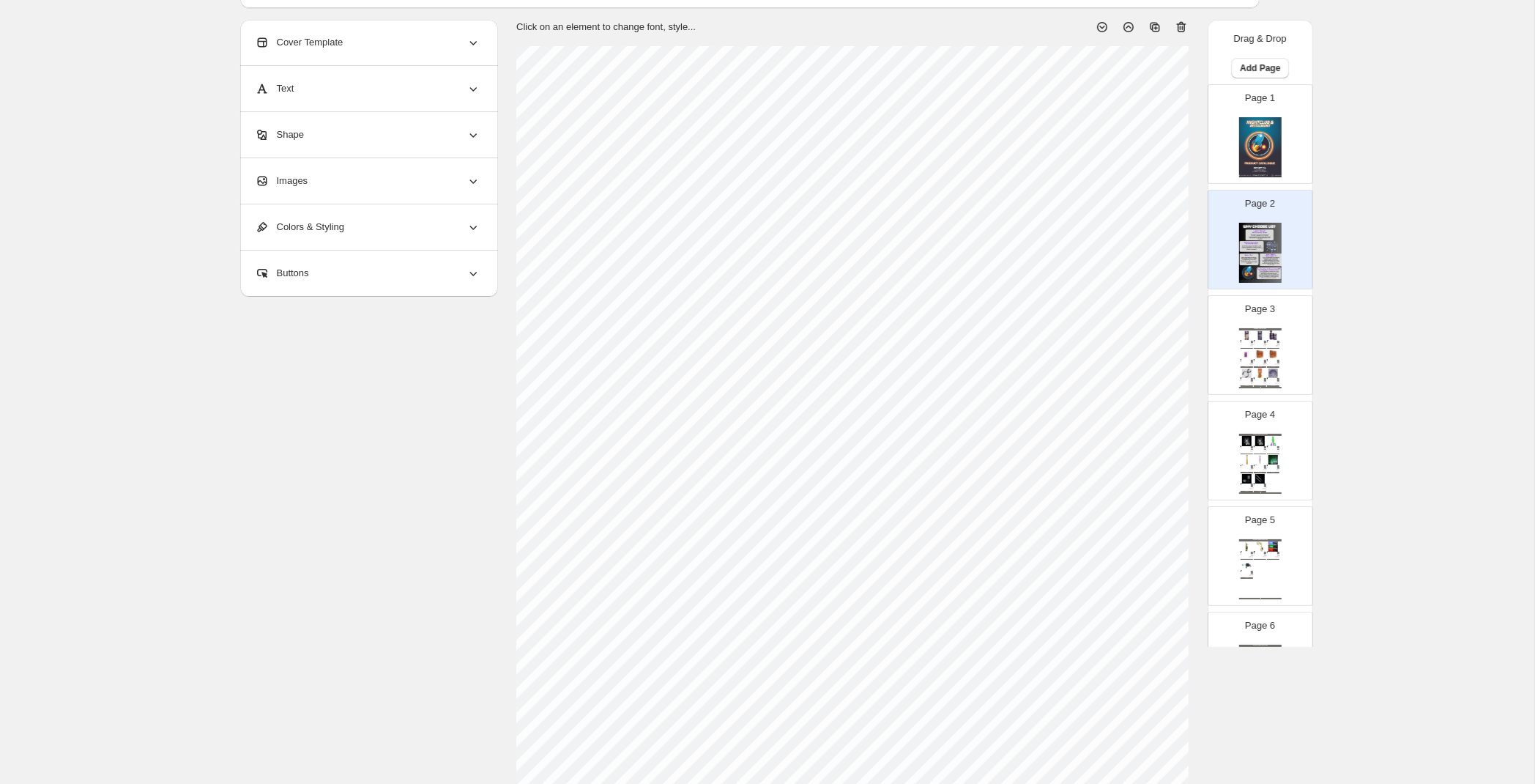
click at [1281, 344] on div "Cake/ Bottle Fountains Gold Cake Fountain: 4-Pack (30 Sec) Cake Fountain in 4-p…" at bounding box center [1260, 357] width 42 height 60
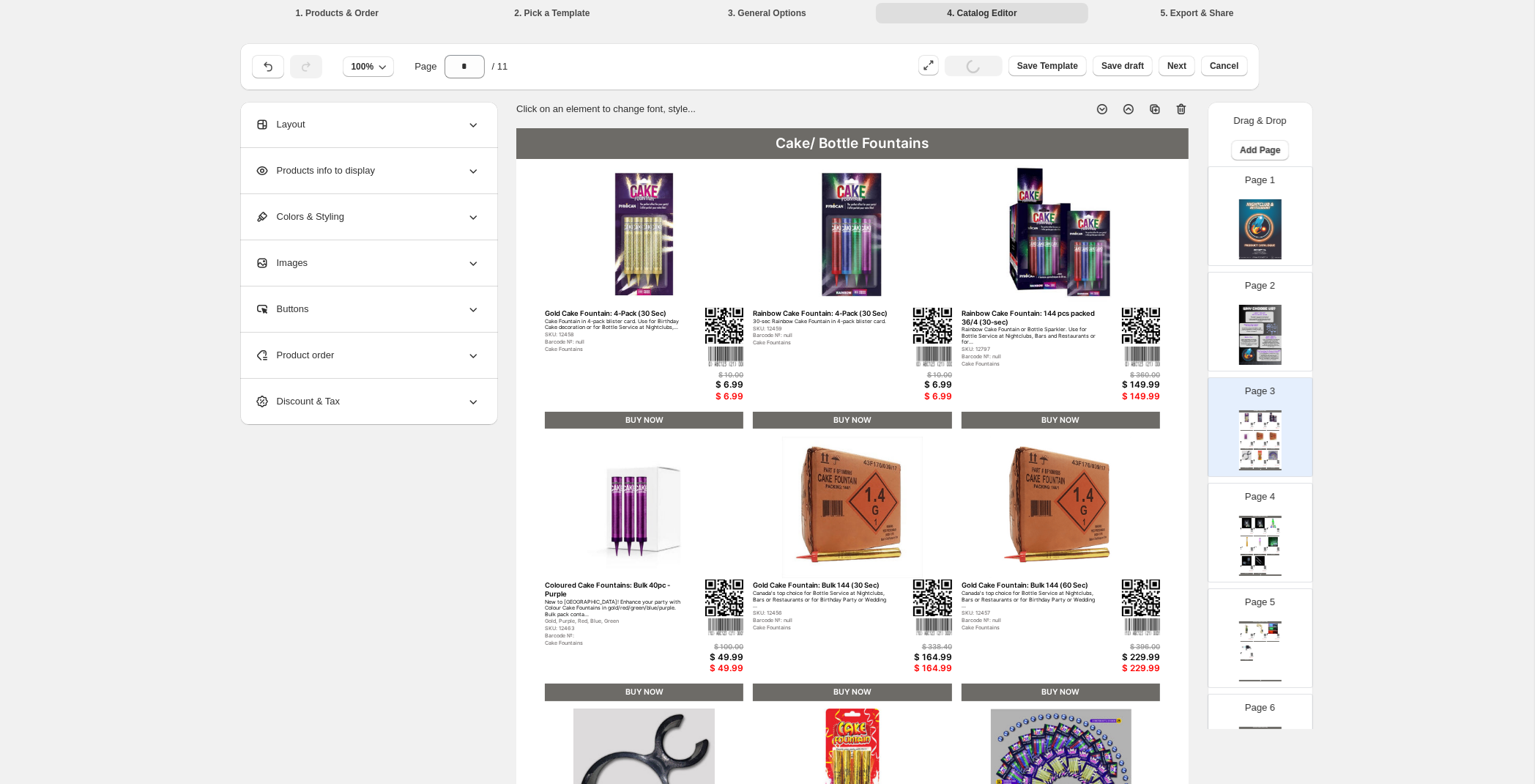
scroll to position [0, 0]
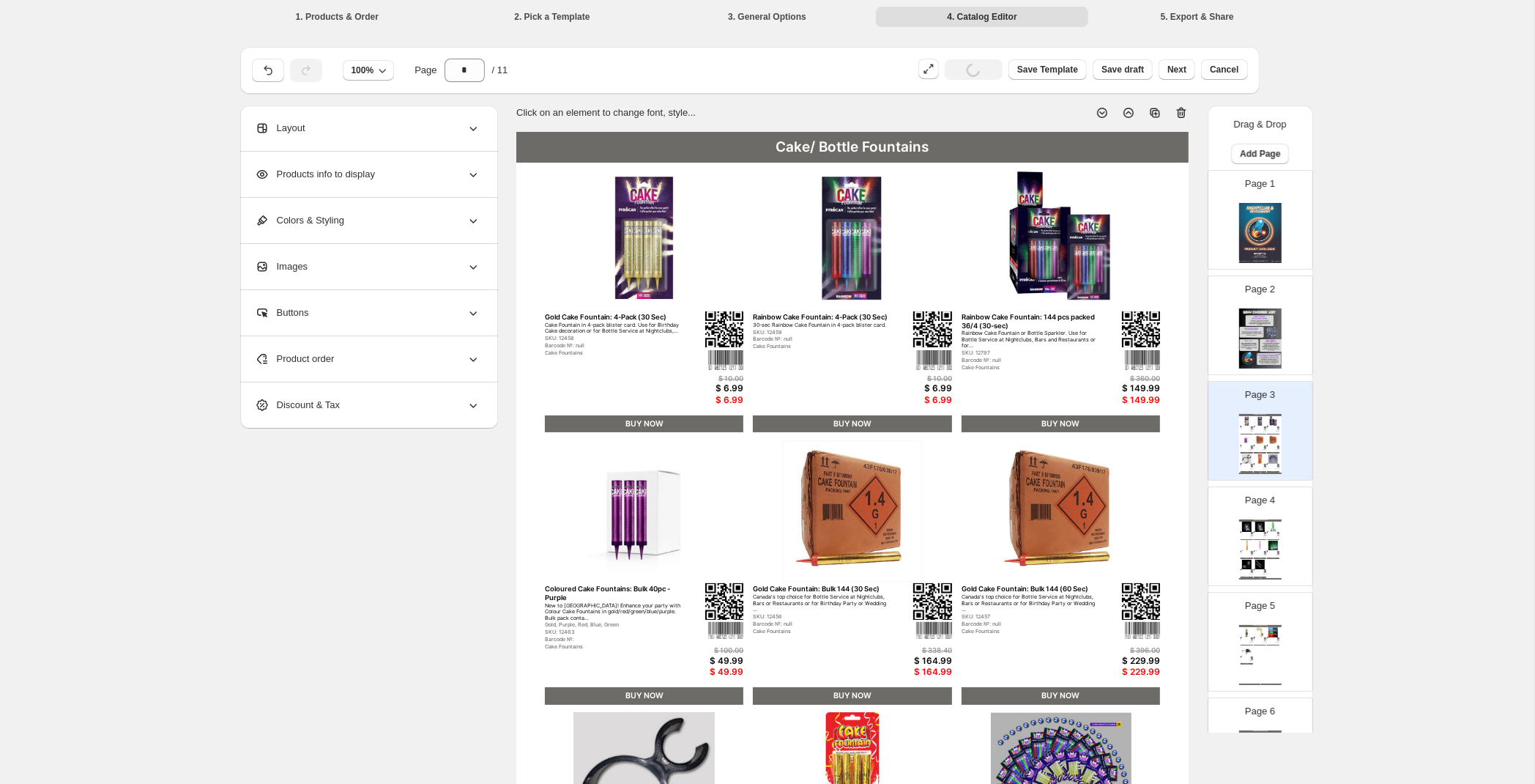
click at [1267, 559] on div "Sneaker Collection Catalog LED Bottle Sticker: 3-Function Enhance your VIP Bott…" at bounding box center [1260, 549] width 42 height 60
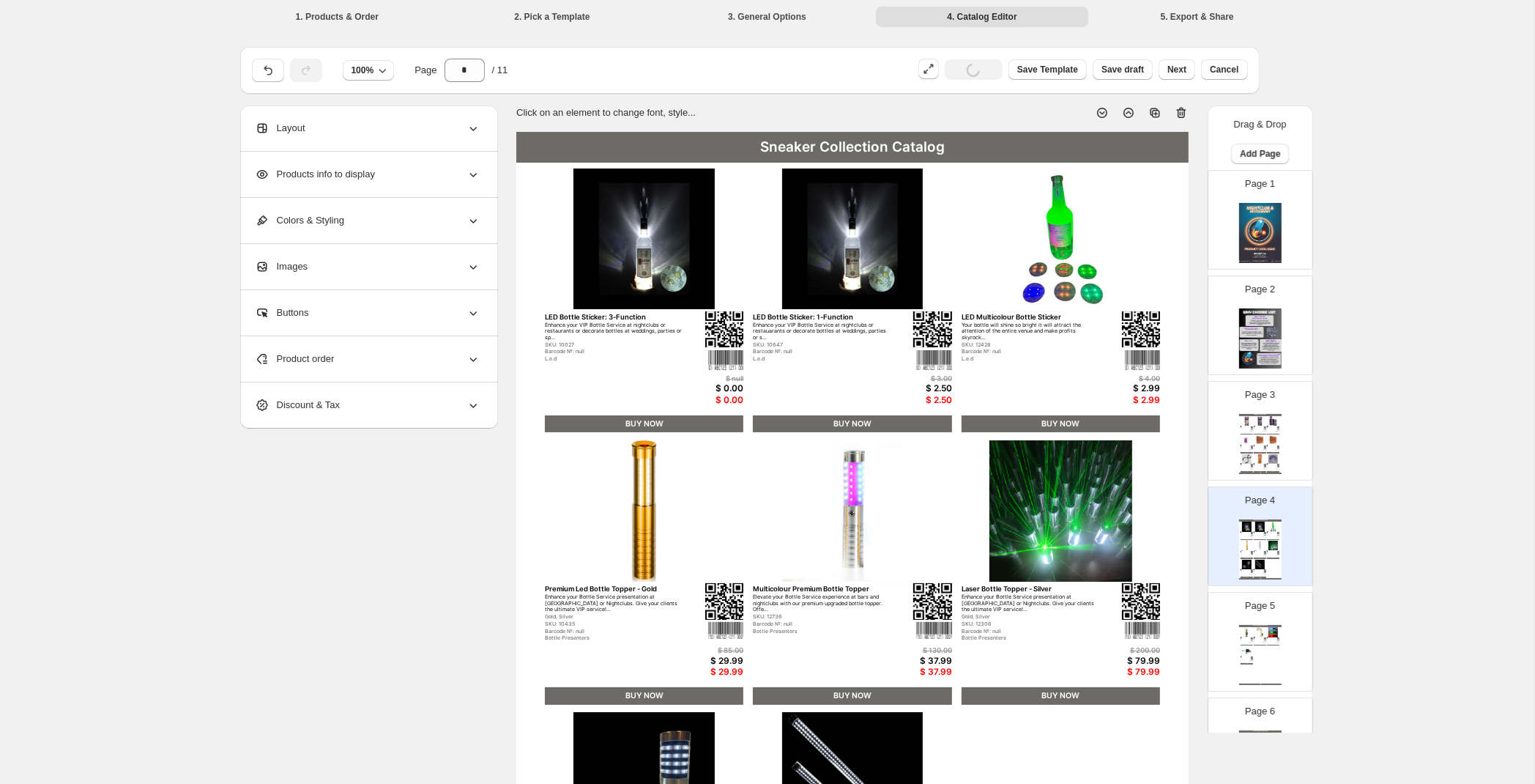
type input "*"
click at [916, 142] on div "Sneaker Collection Catalog" at bounding box center [852, 147] width 673 height 31
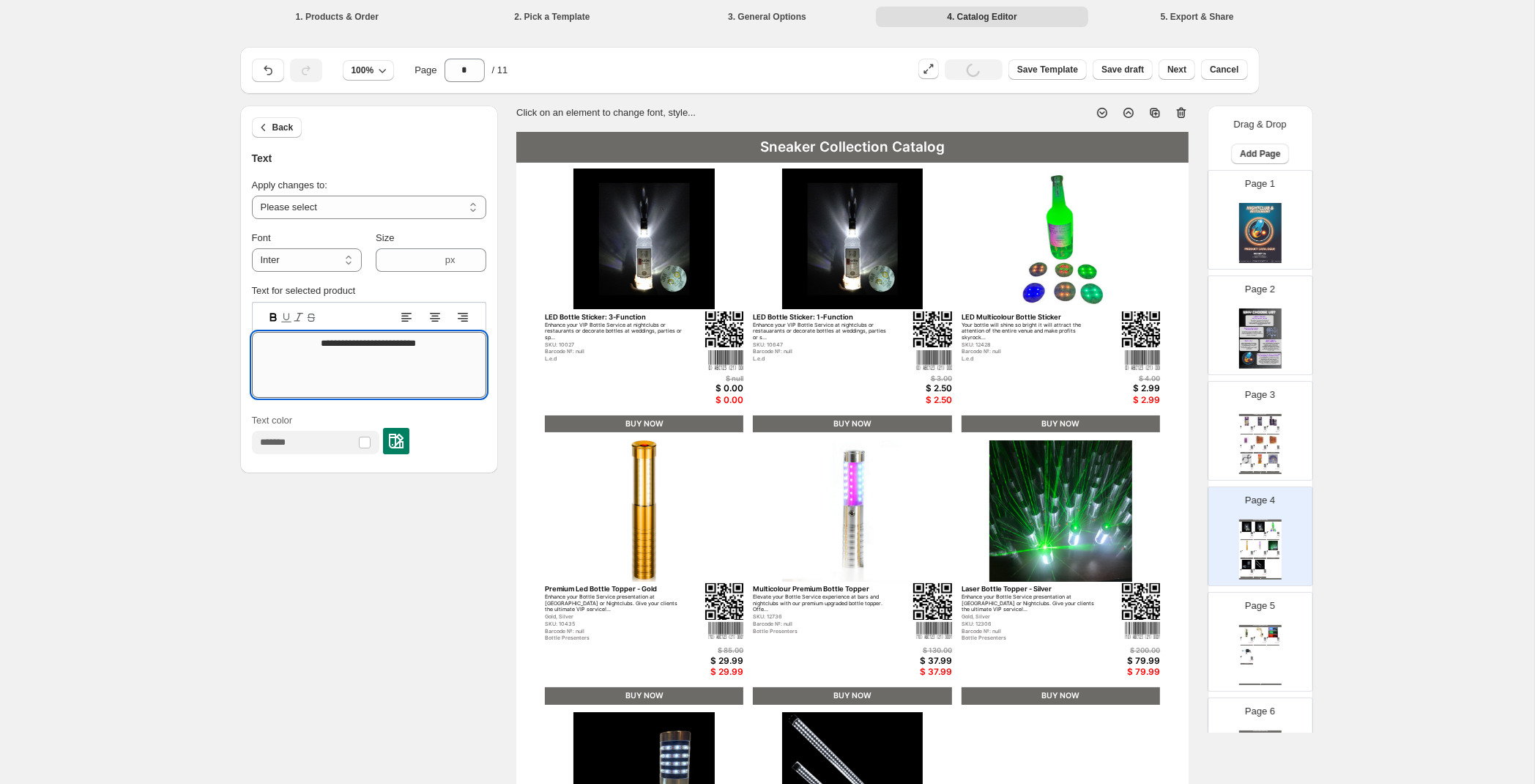
drag, startPoint x: 364, startPoint y: 351, endPoint x: 296, endPoint y: 343, distance: 68.5
click at [296, 343] on textarea "**********" at bounding box center [369, 364] width 234 height 66
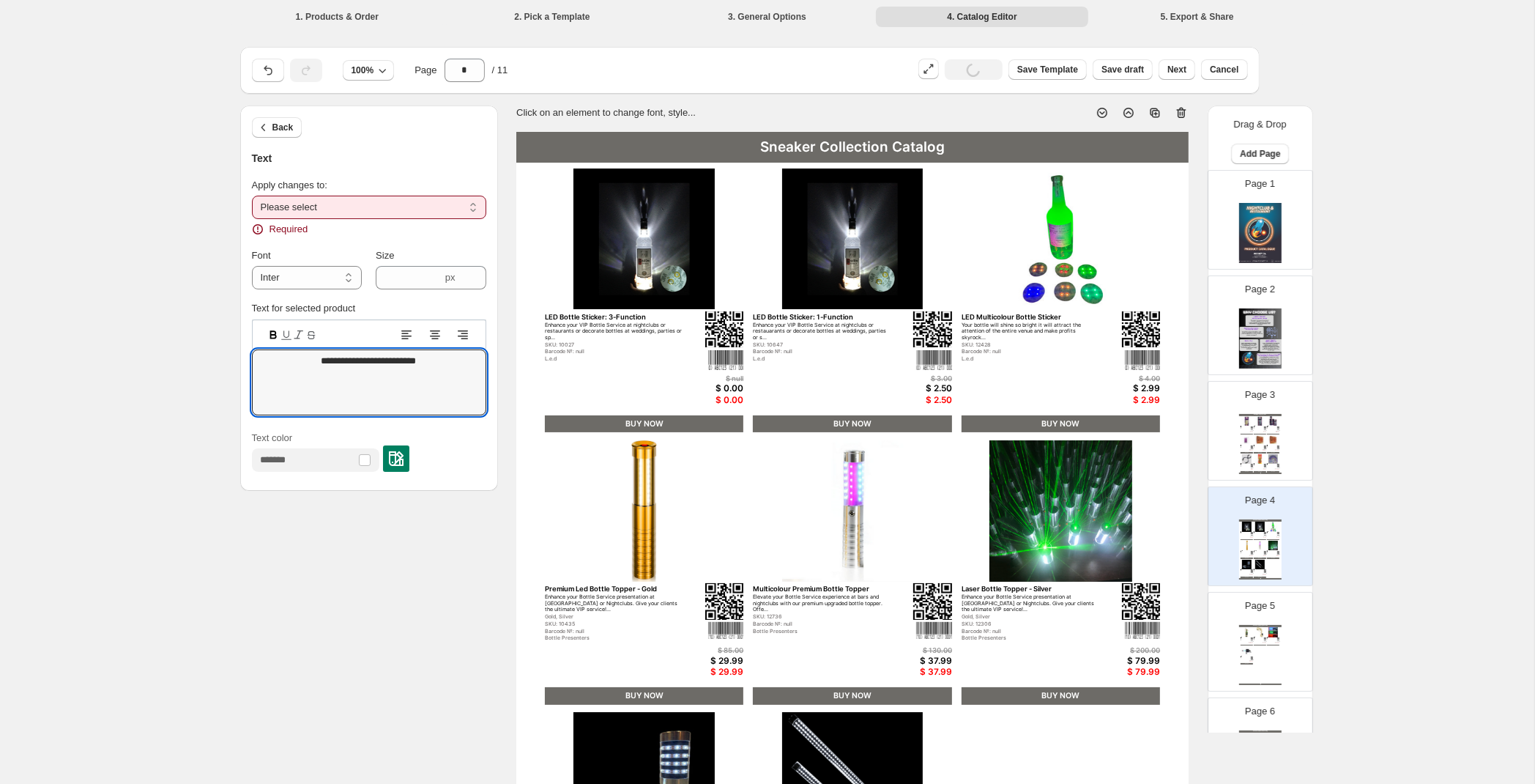
type textarea "**********"
select select "**********"
click option "**********" at bounding box center [0, 0] width 0 height 0
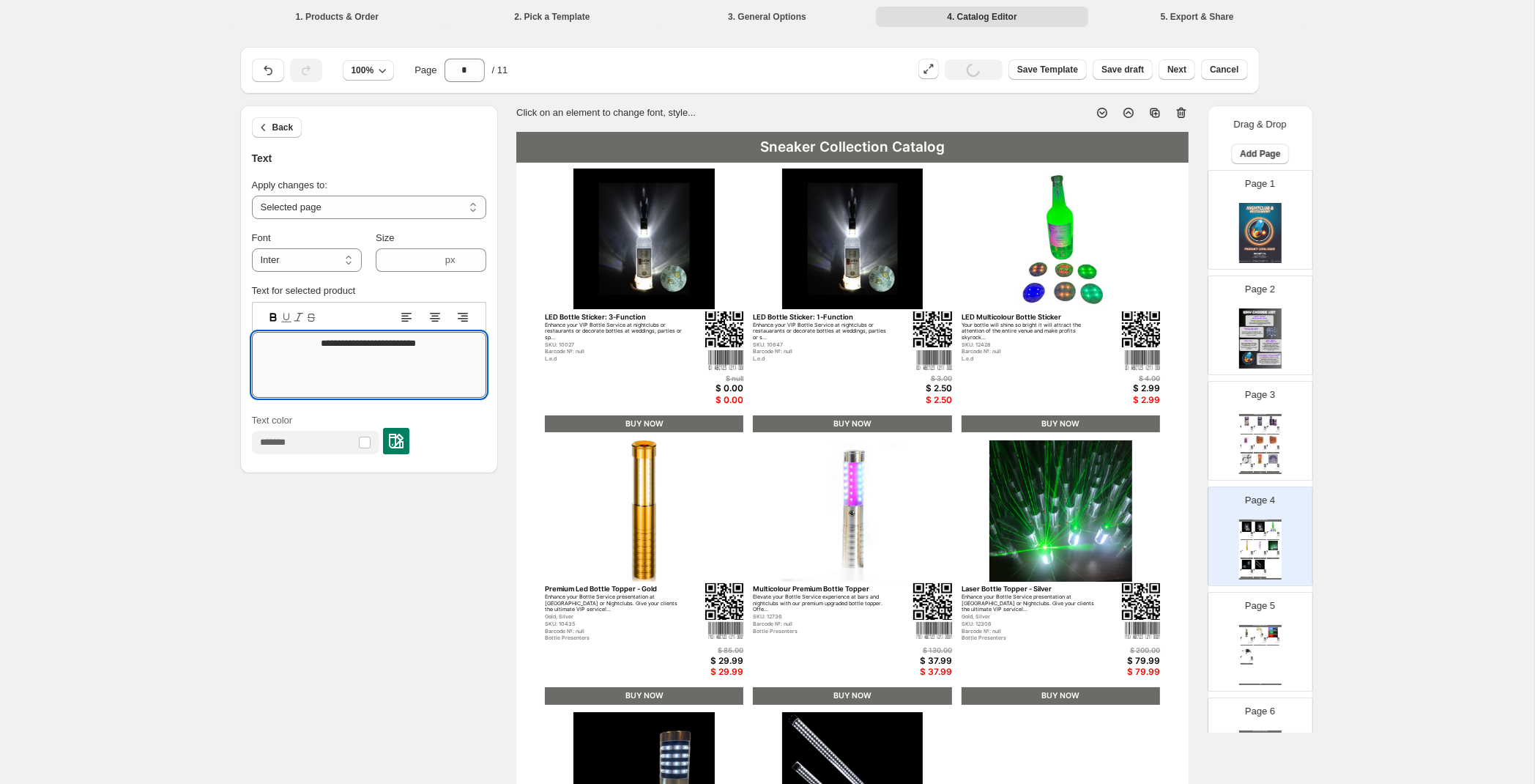
drag, startPoint x: 437, startPoint y: 351, endPoint x: 238, endPoint y: 348, distance: 199.0
click at [252, 348] on textarea "**********" at bounding box center [369, 364] width 234 height 66
type textarea "*"
type textarea "**********"
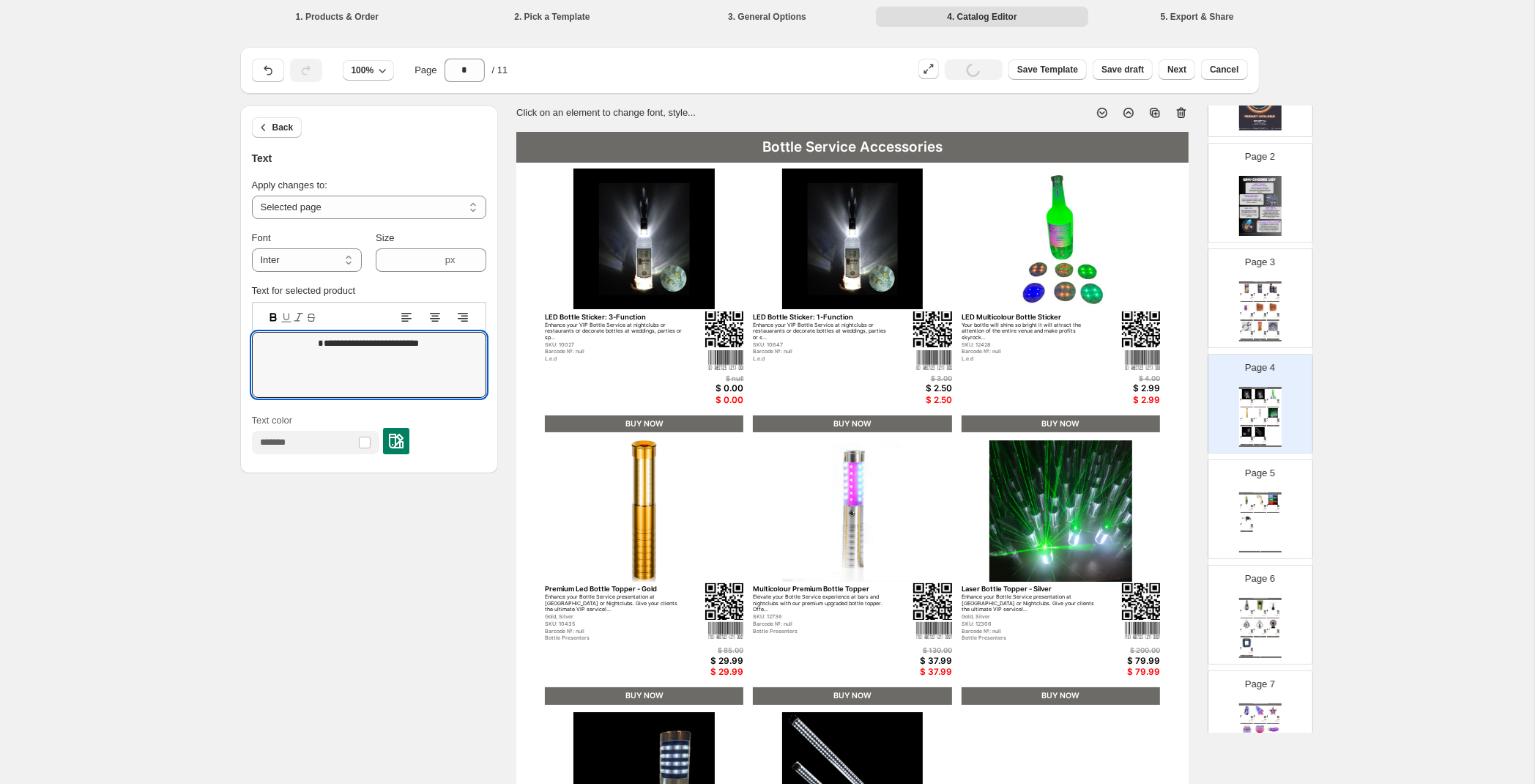
scroll to position [154, 0]
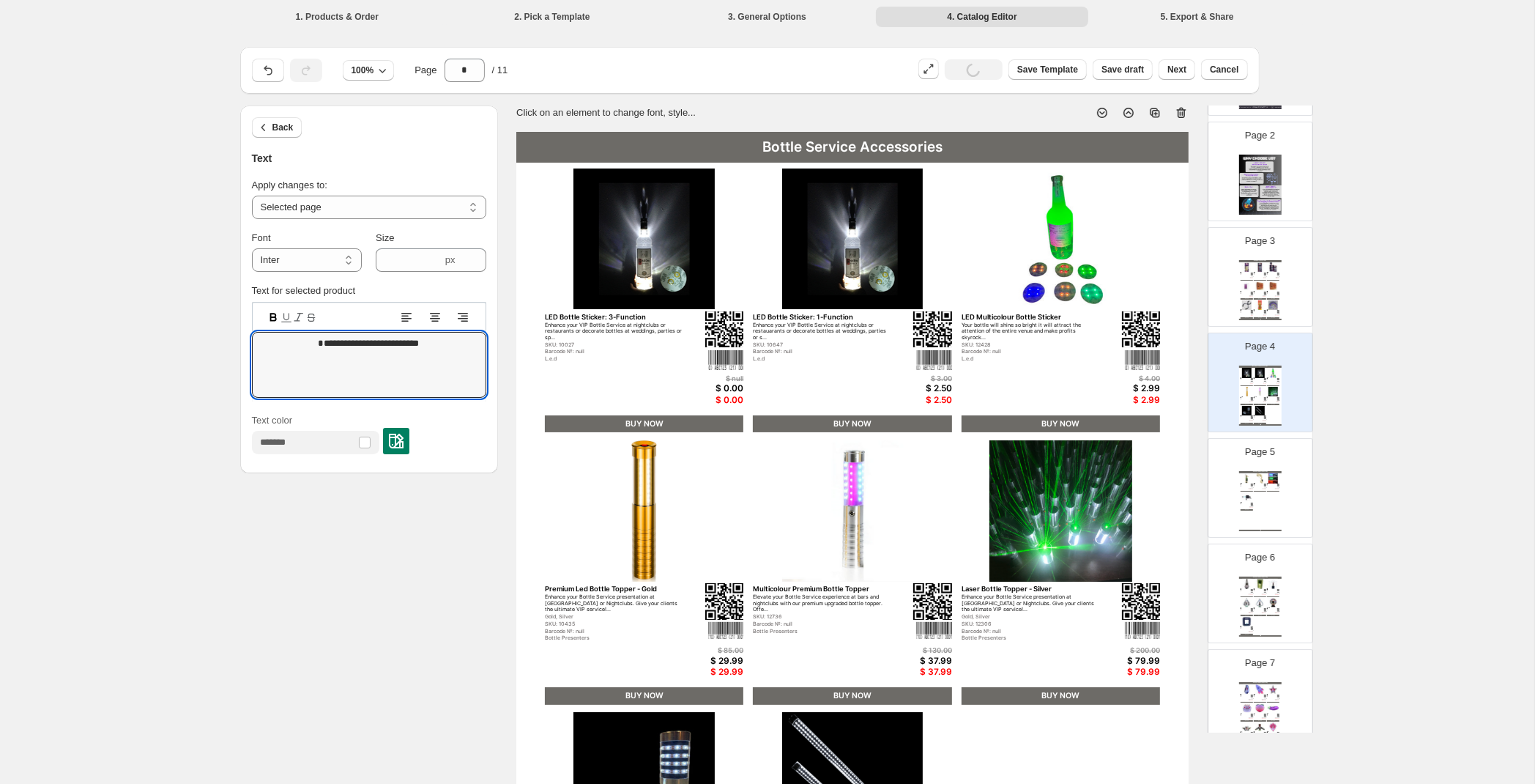
click at [1256, 479] on img at bounding box center [1260, 478] width 13 height 10
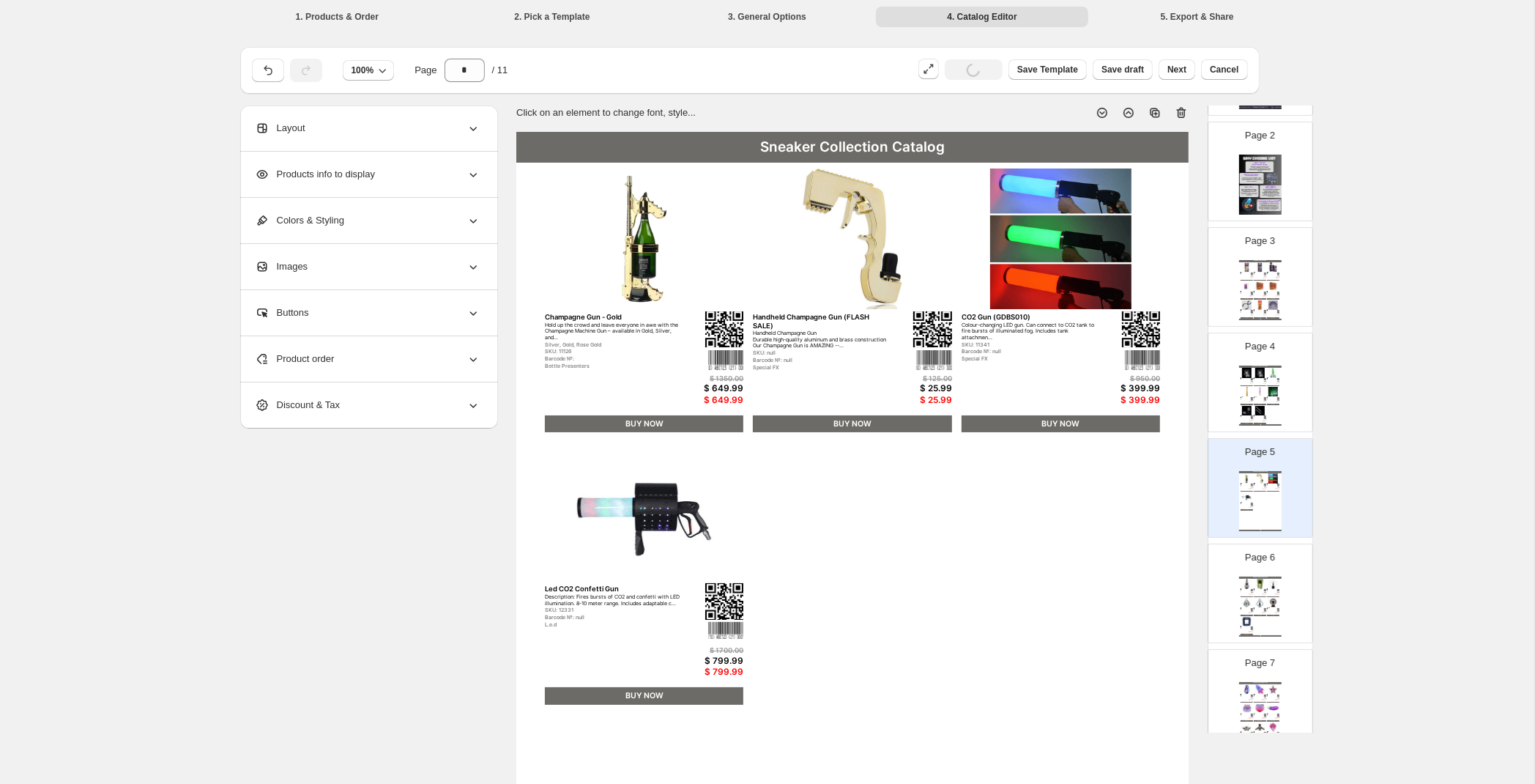
click at [1266, 387] on div "BUY NOW" at bounding box center [1260, 386] width 13 height 2
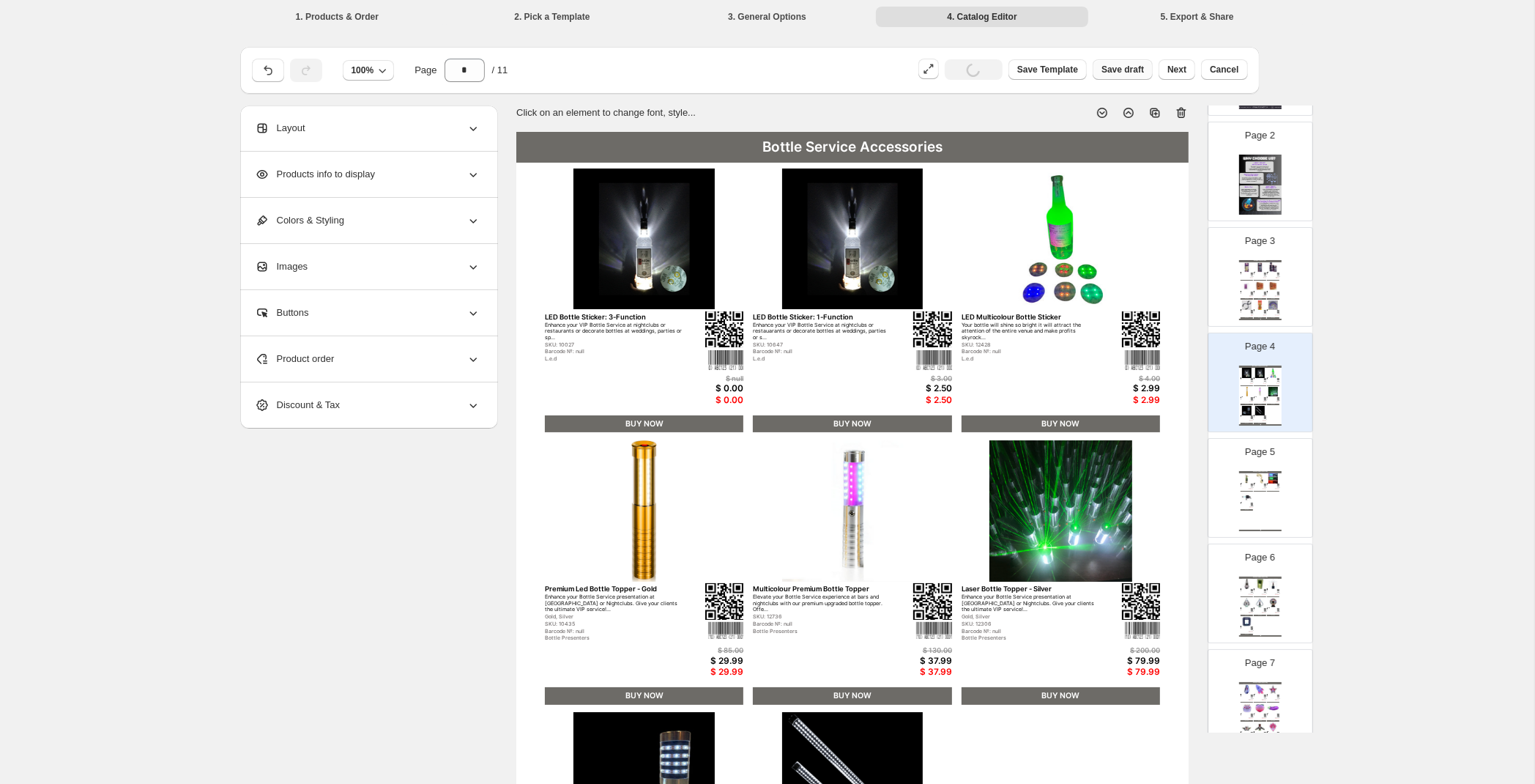
click at [1113, 75] on button "Save draft" at bounding box center [1123, 69] width 60 height 21
click at [1252, 488] on img at bounding box center [1252, 488] width 2 height 2
type input "*"
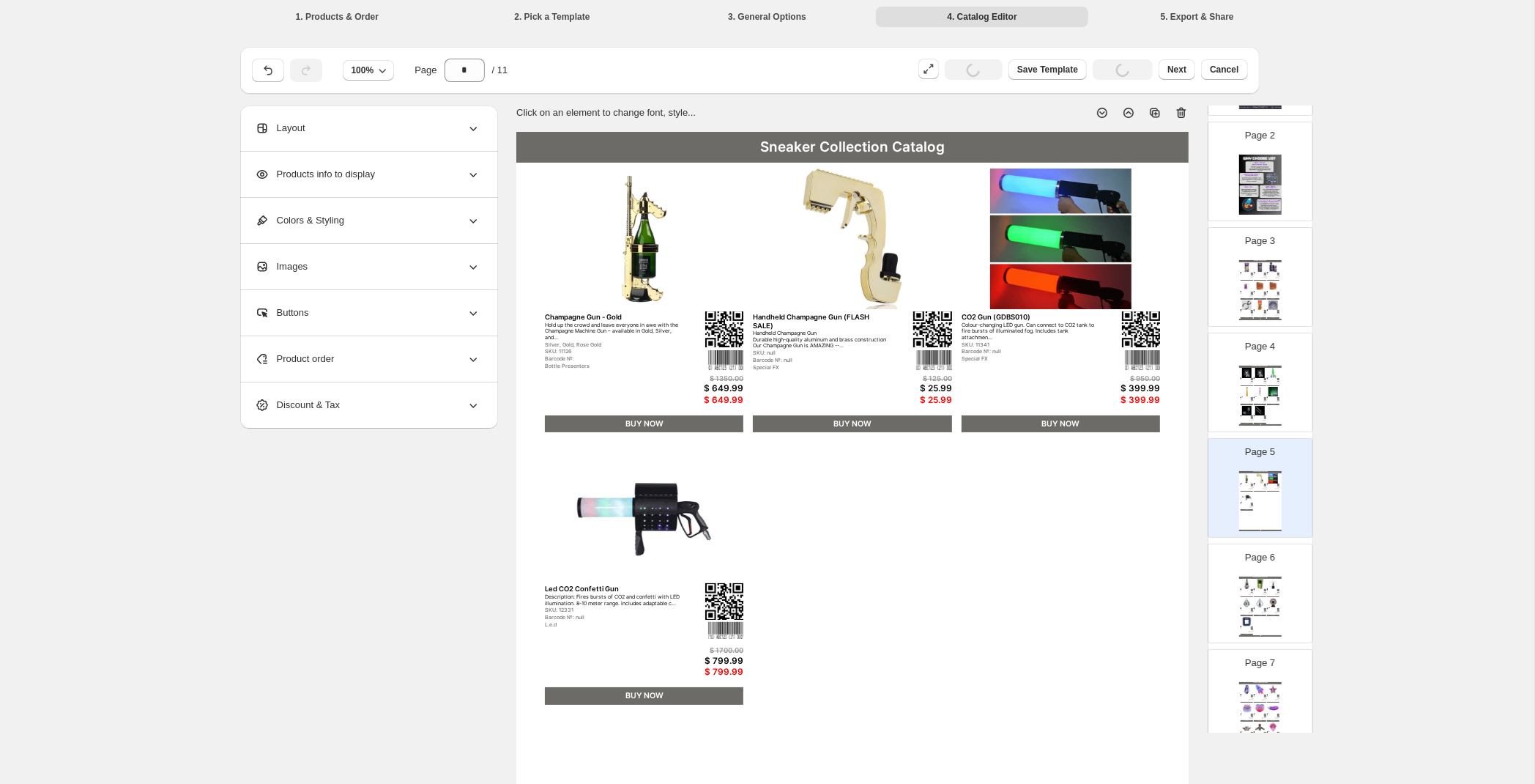
scroll to position [278, 0]
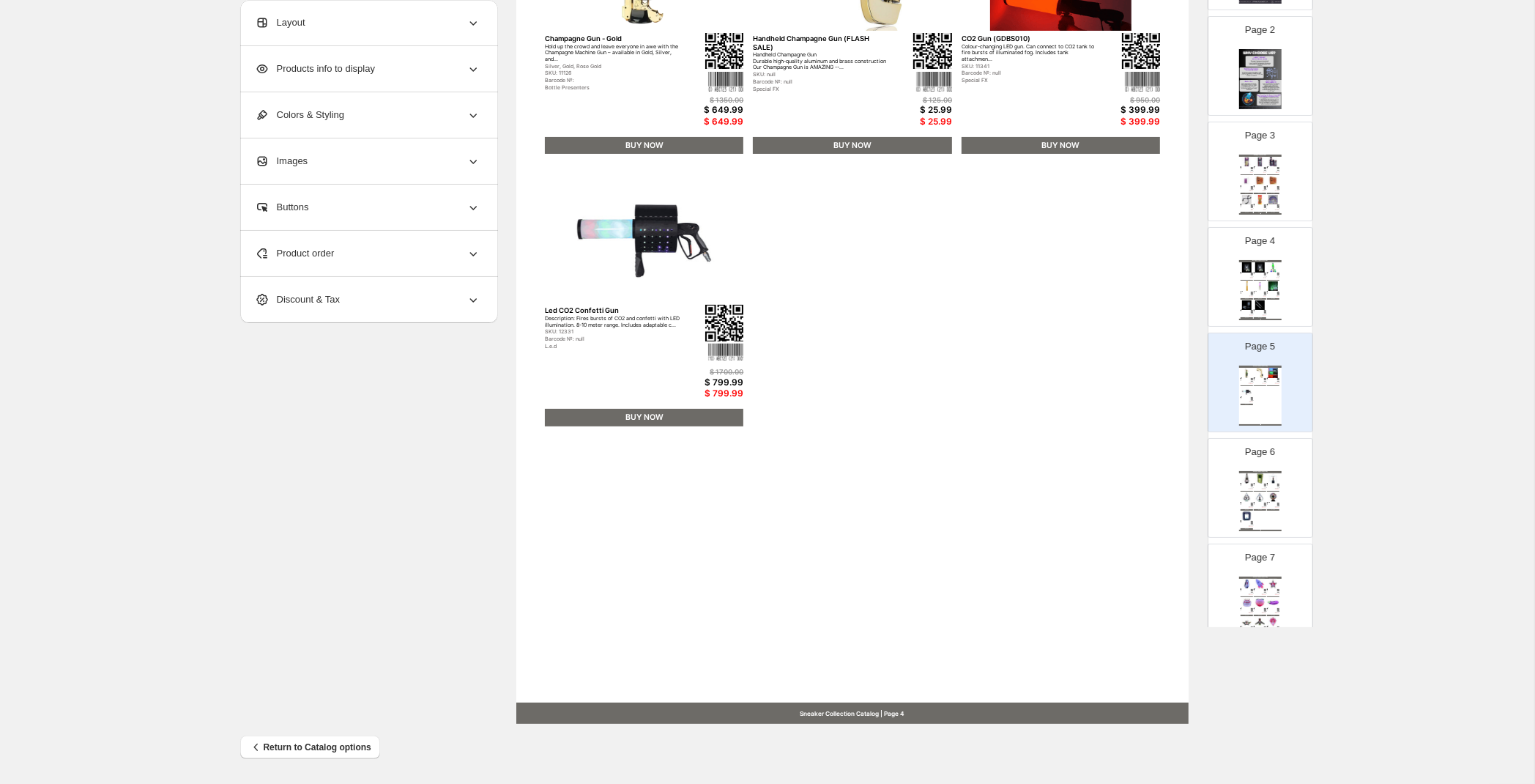
click at [367, 74] on span "Products info to display" at bounding box center [315, 69] width 120 height 14
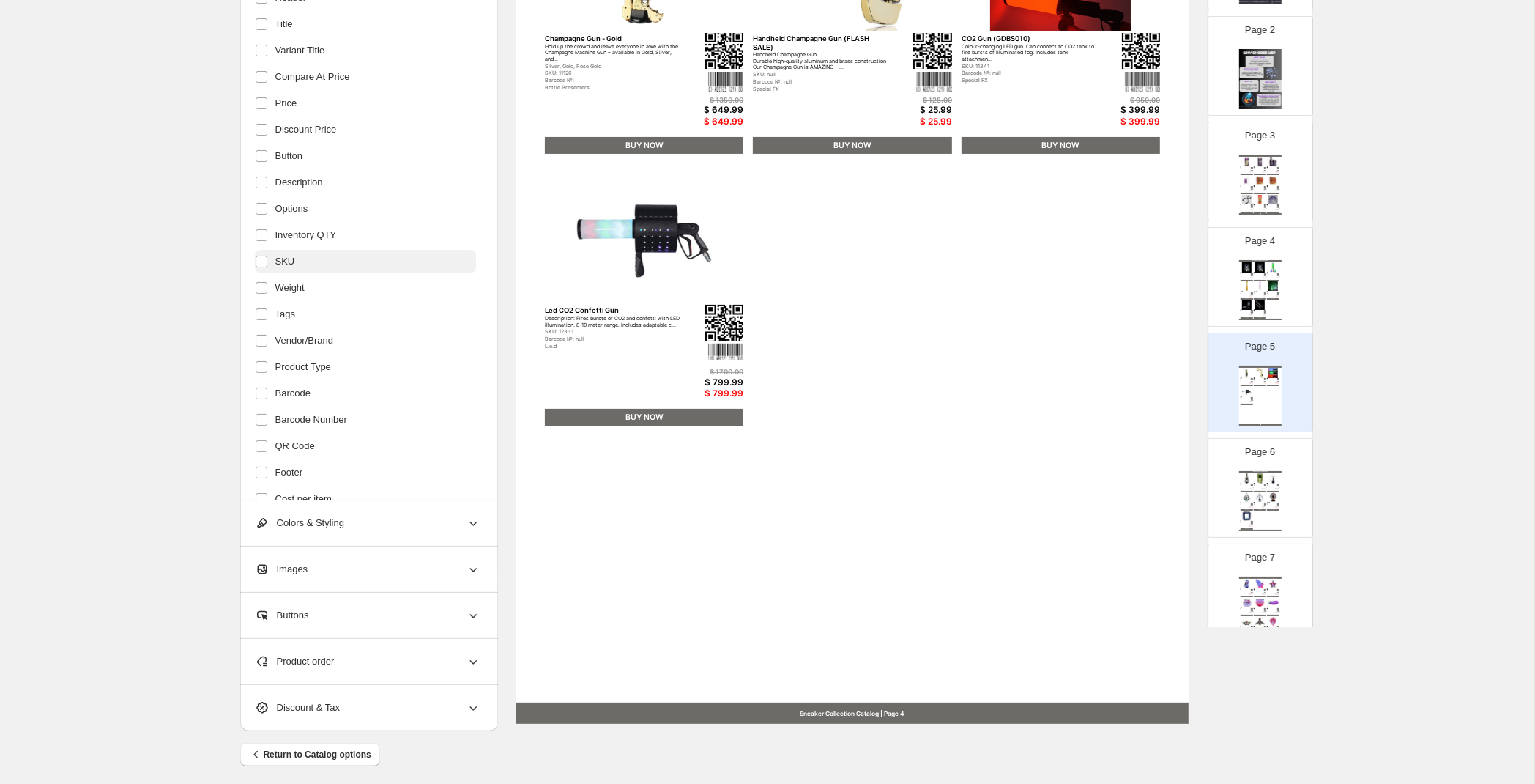
scroll to position [0, 0]
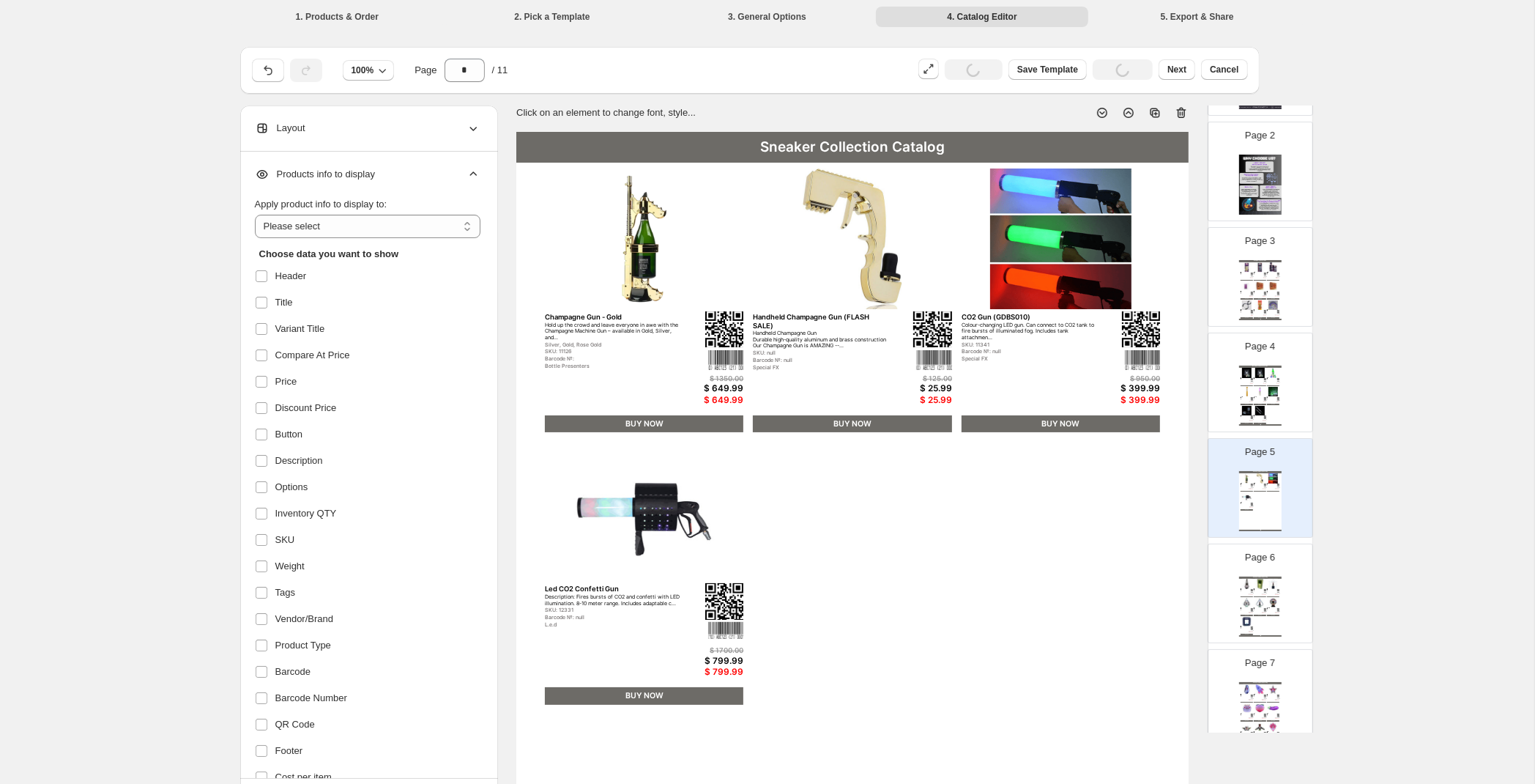
click at [359, 168] on span "Products info to display" at bounding box center [315, 174] width 120 height 14
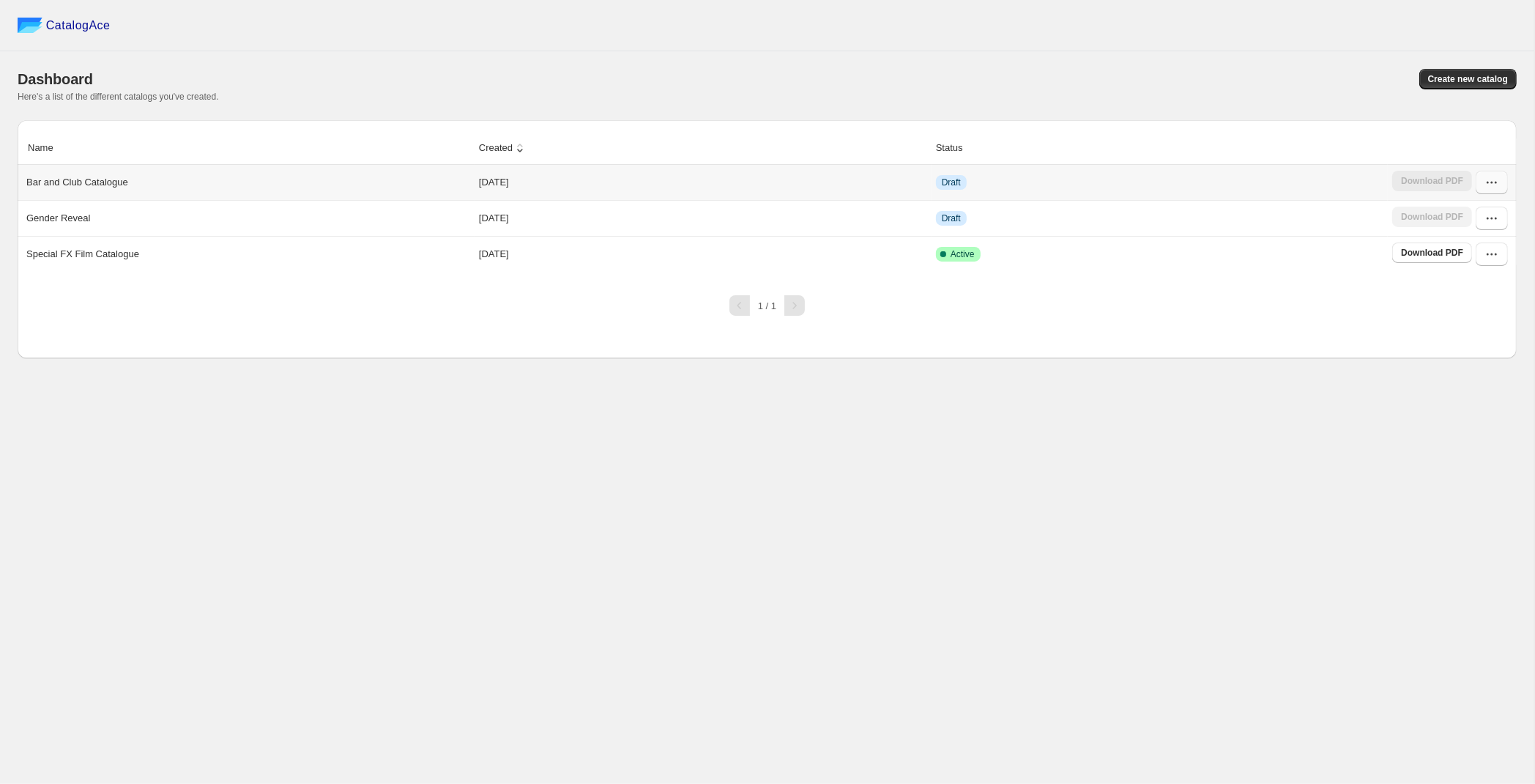
click at [1494, 179] on icon "button" at bounding box center [1492, 182] width 14 height 14
click at [1465, 308] on span "Edit" at bounding box center [1483, 315] width 75 height 14
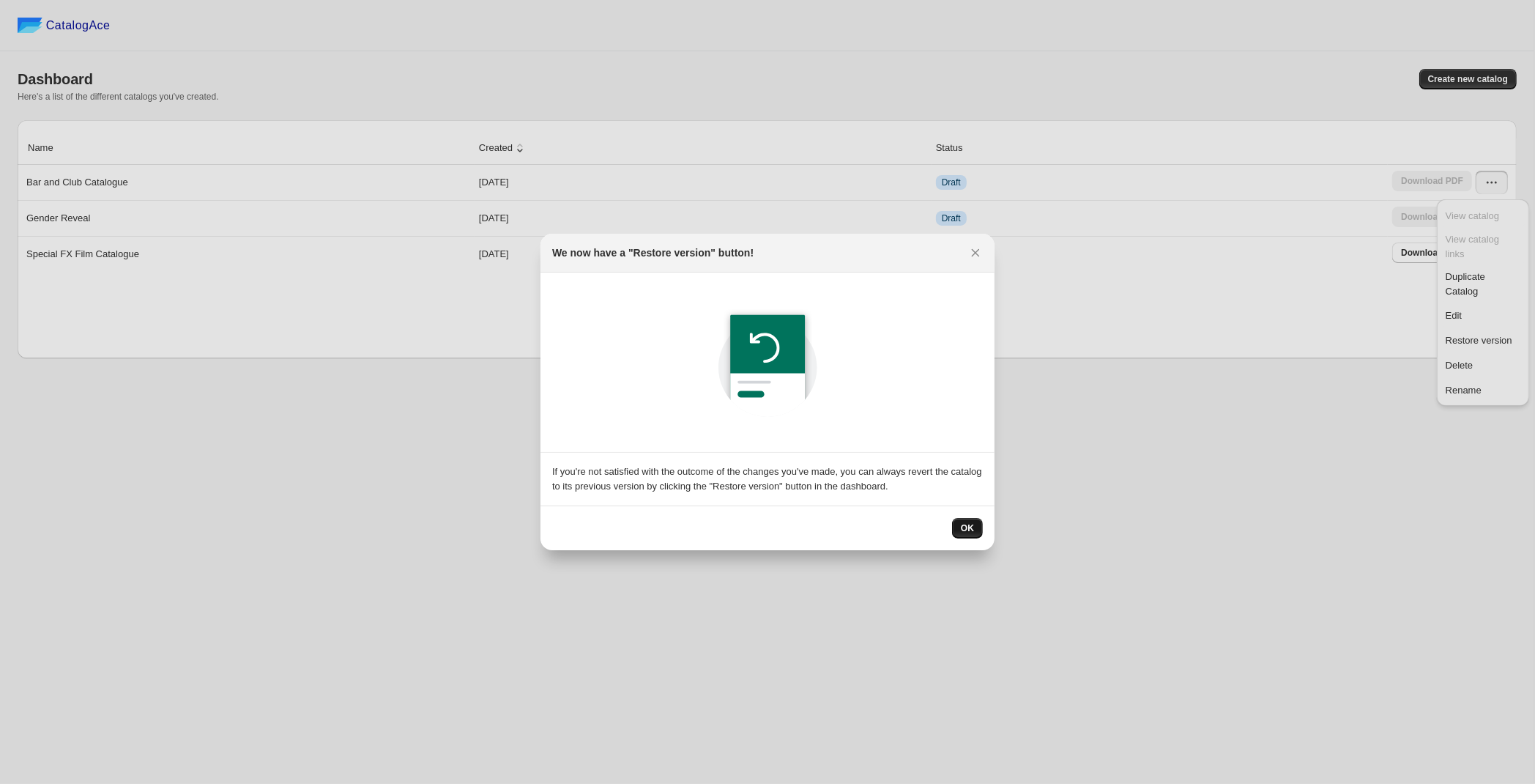
click at [966, 531] on span "OK" at bounding box center [967, 528] width 13 height 12
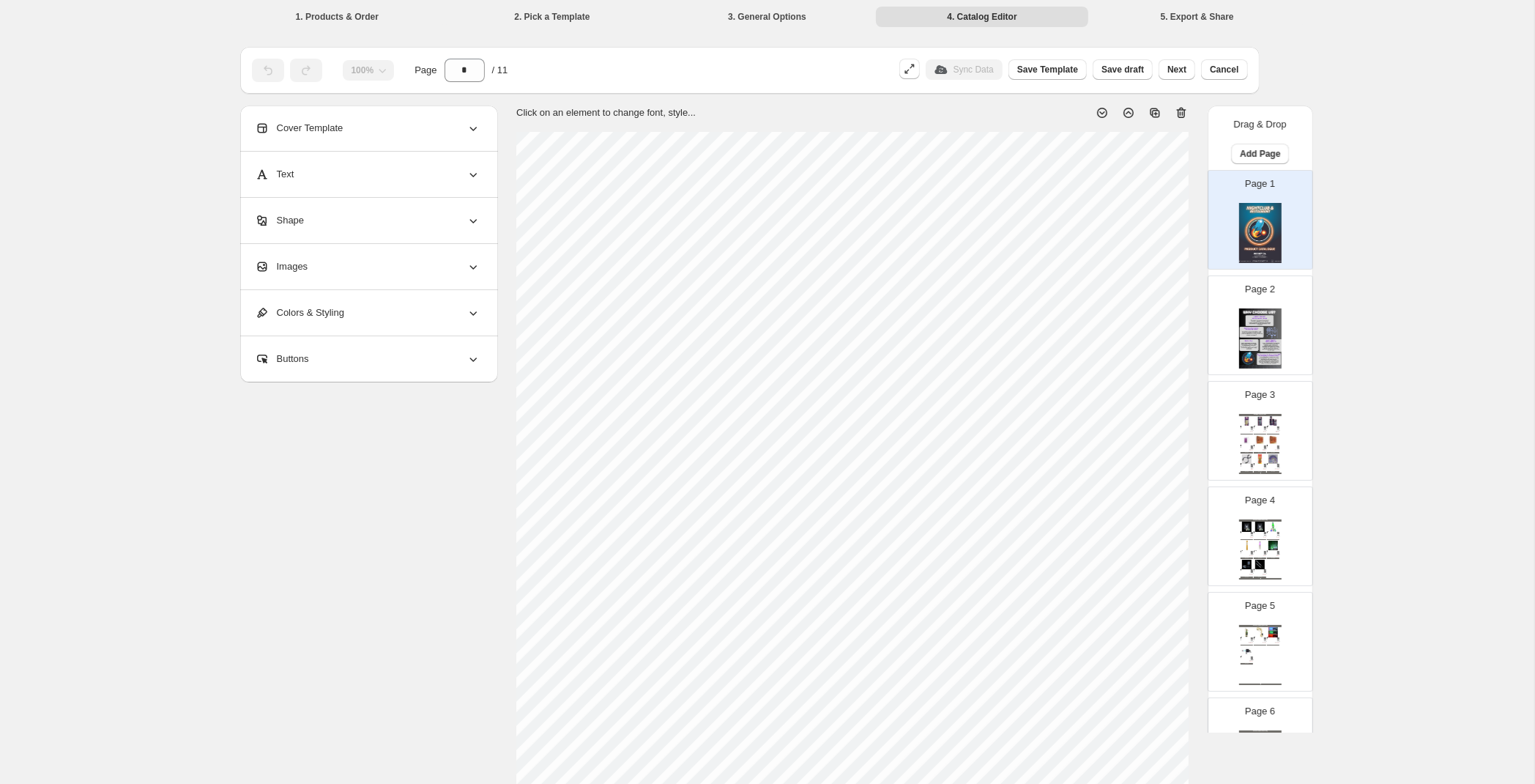
click at [1252, 442] on img at bounding box center [1248, 439] width 13 height 10
type input "*"
